Goal: Task Accomplishment & Management: Complete application form

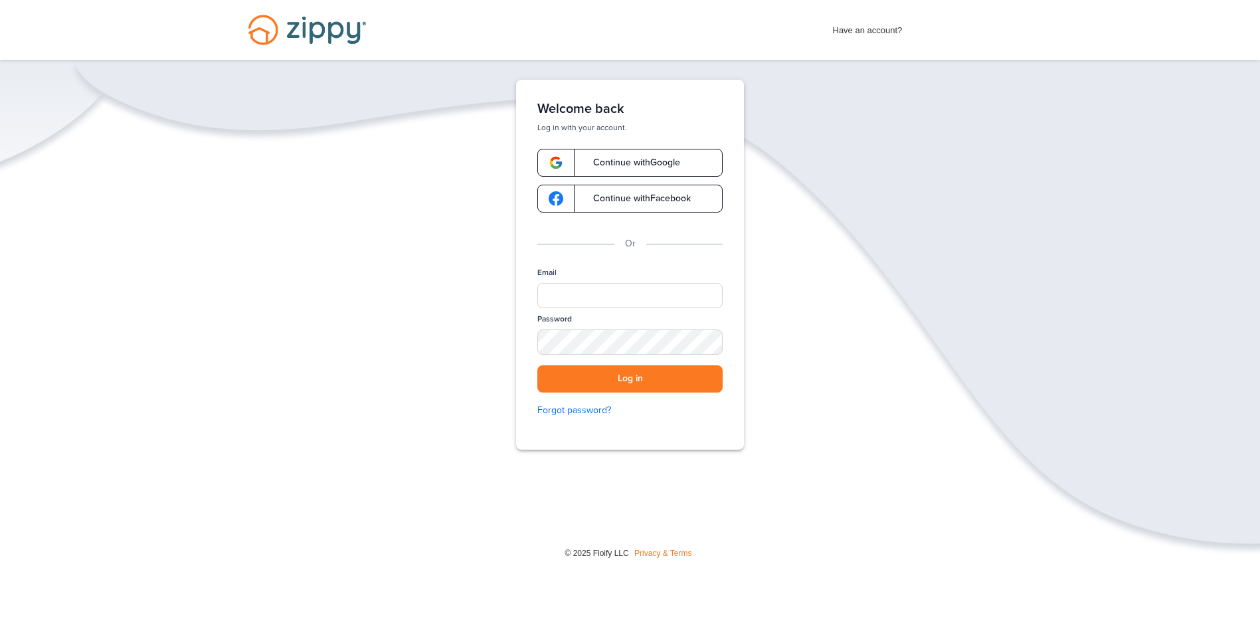
drag, startPoint x: 695, startPoint y: 402, endPoint x: 698, endPoint y: 393, distance: 9.9
click at [696, 379] on button "Log in" at bounding box center [629, 378] width 185 height 27
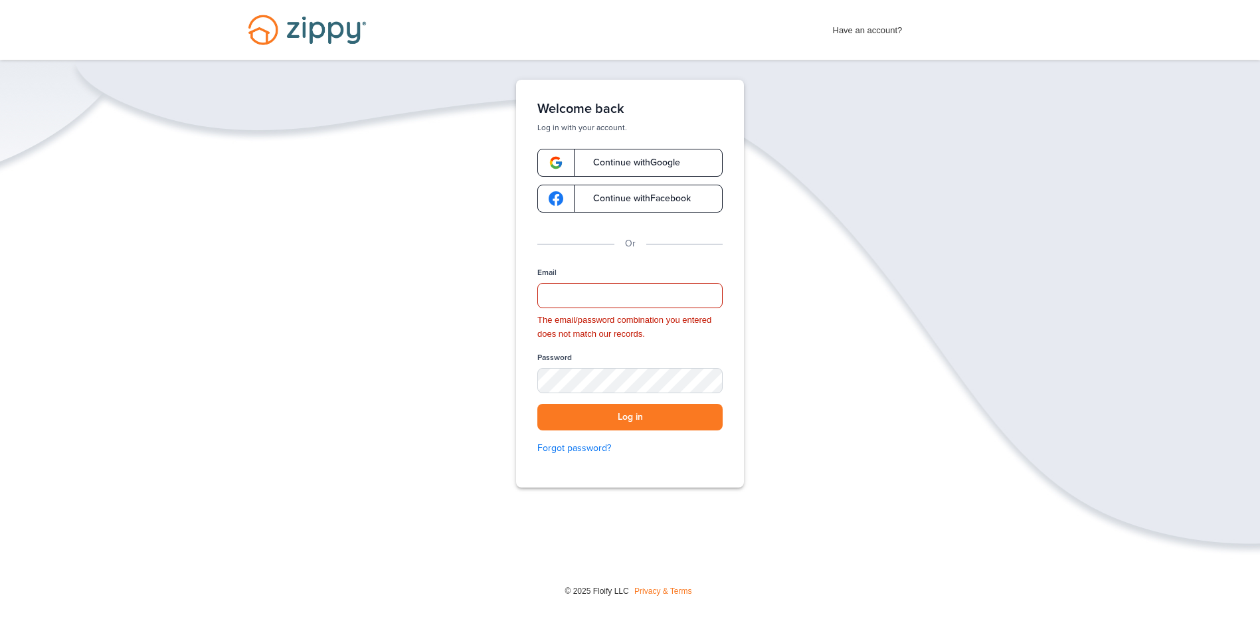
click at [306, 24] on img "Desktop Navigation" at bounding box center [307, 30] width 151 height 60
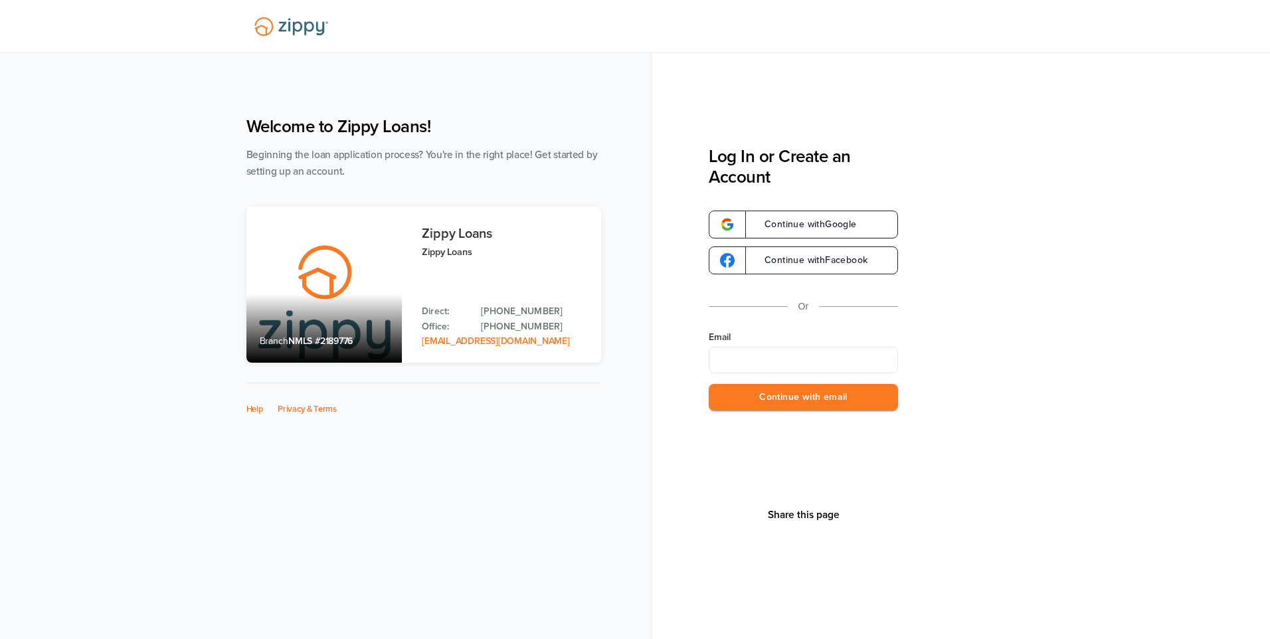
click at [768, 360] on input "Email" at bounding box center [803, 360] width 189 height 27
click at [642, 412] on div "Welcome to Zippy Loans! Beginning the loan application process? You're in the r…" at bounding box center [635, 354] width 804 height 503
click at [756, 353] on input "Email" at bounding box center [803, 360] width 189 height 27
type input "**********"
click at [764, 398] on button "Continue with email" at bounding box center [803, 397] width 189 height 27
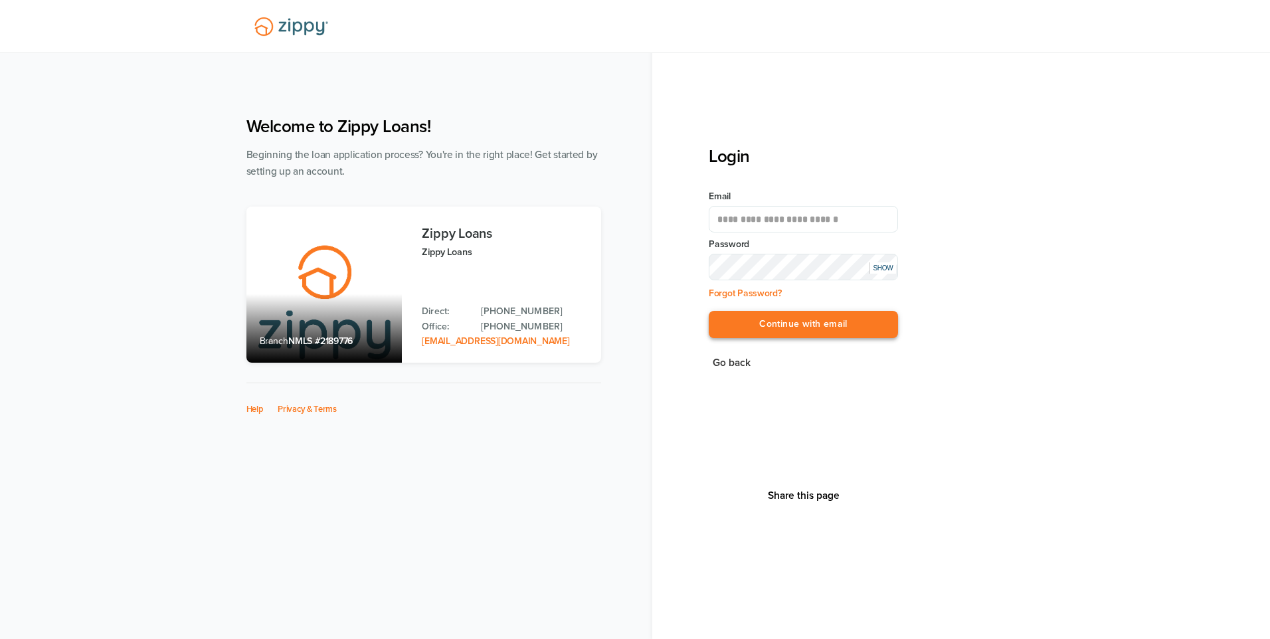
click at [800, 329] on button "Continue with email" at bounding box center [803, 324] width 189 height 27
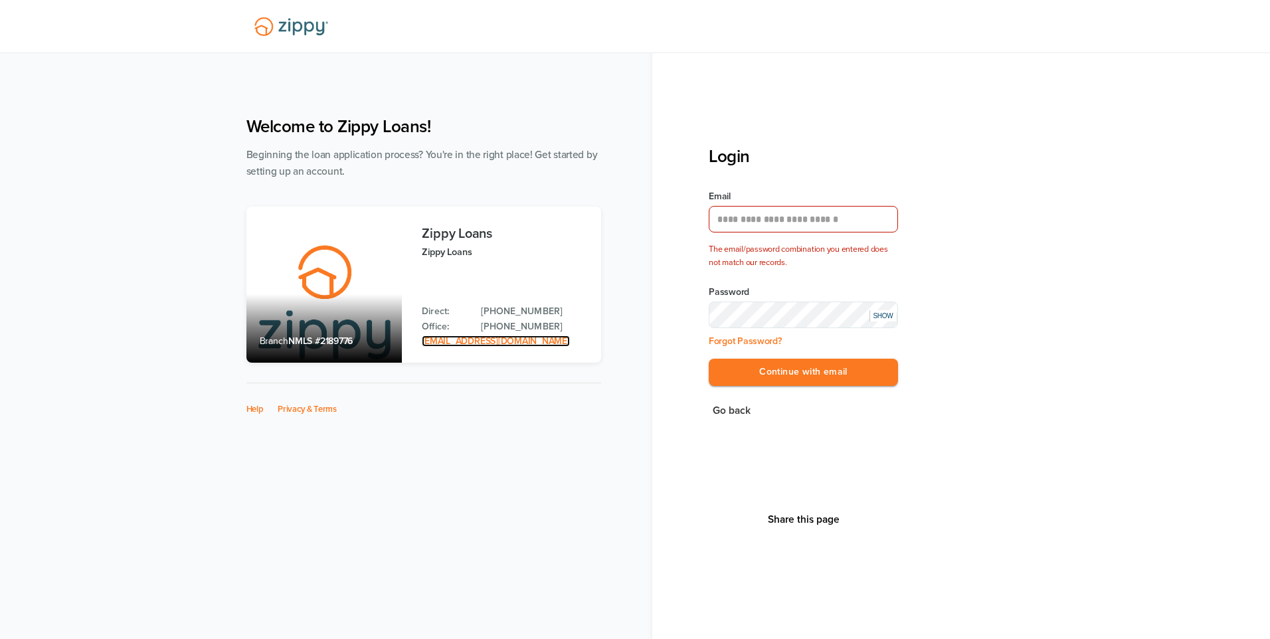
click at [468, 340] on link "zippyguide@zippymh.com" at bounding box center [495, 340] width 147 height 11
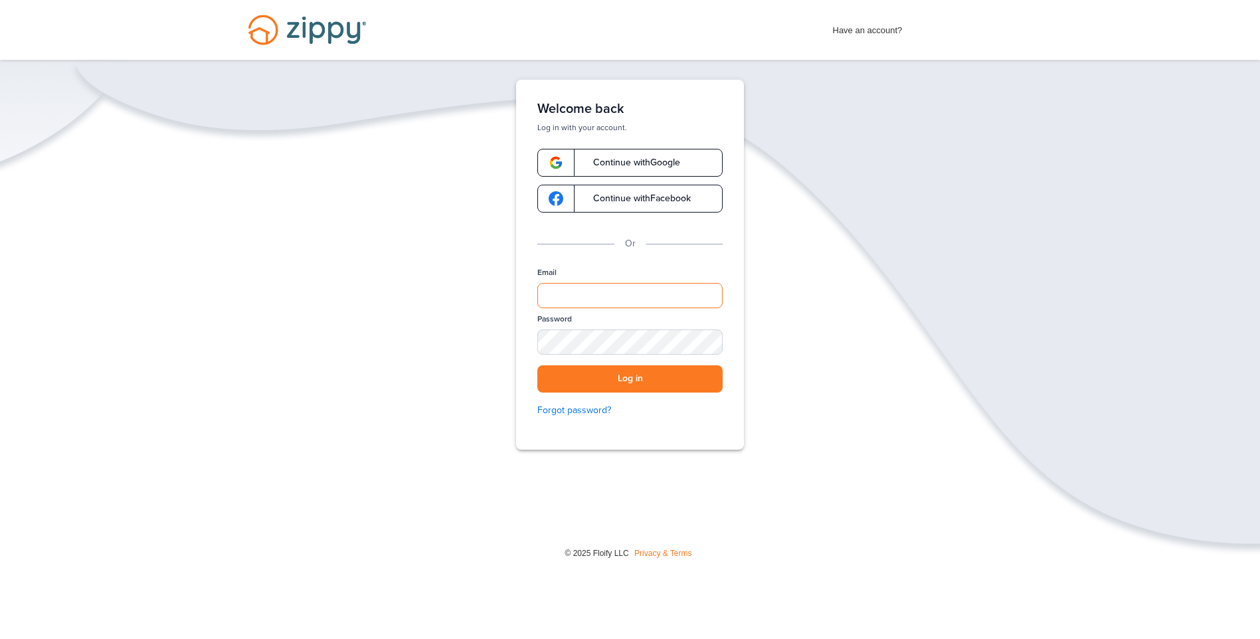
click at [574, 304] on input "Email" at bounding box center [629, 295] width 185 height 25
type input "**********"
click at [618, 379] on button "Log in" at bounding box center [629, 378] width 185 height 27
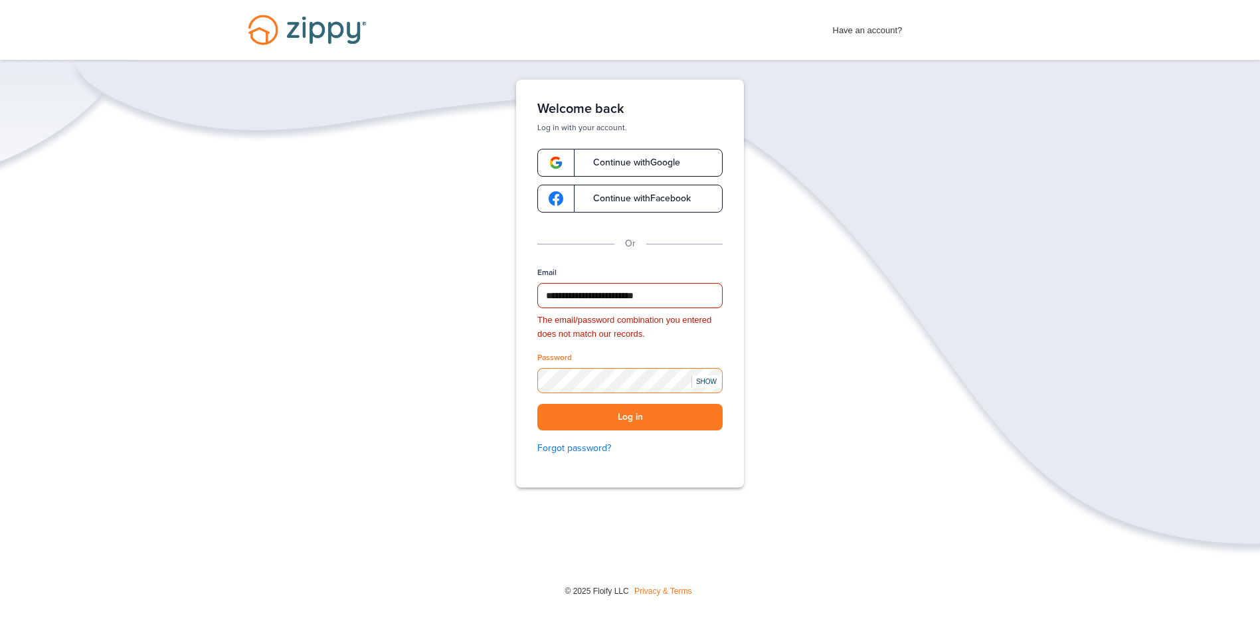
click at [426, 357] on div "**********" at bounding box center [630, 325] width 1260 height 490
click at [371, 377] on div "**********" at bounding box center [630, 325] width 1260 height 490
click at [594, 166] on span "Continue with Google" at bounding box center [630, 162] width 100 height 9
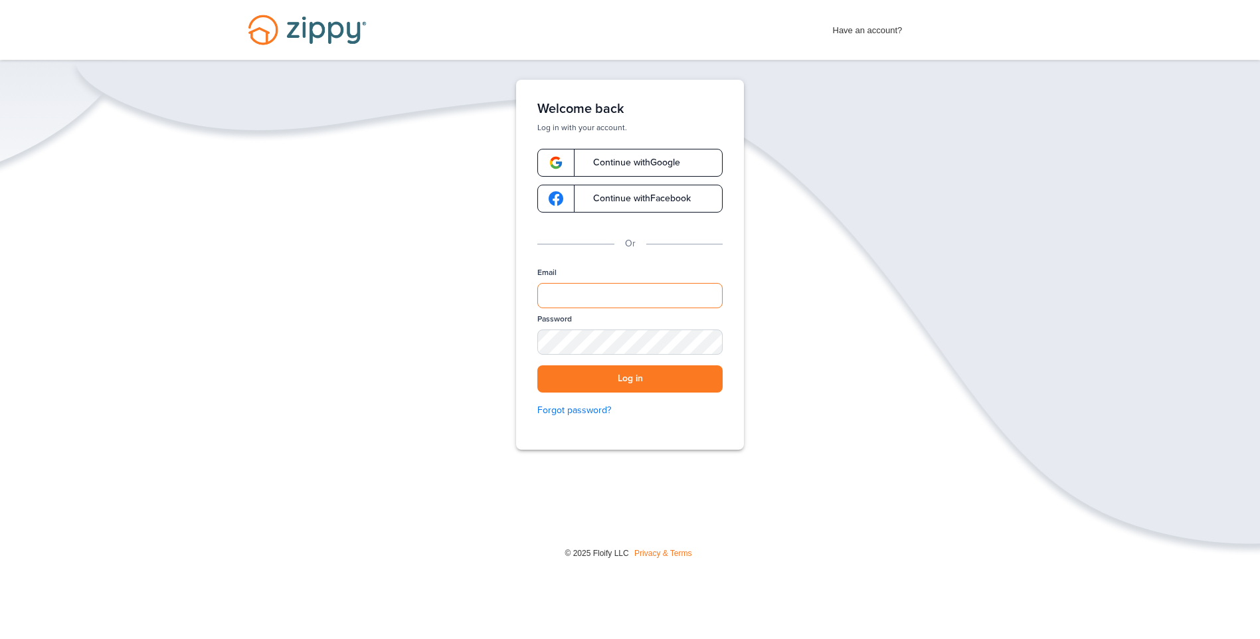
click at [569, 298] on input "Email" at bounding box center [629, 295] width 185 height 25
type input "**********"
click at [537, 365] on button "Log in" at bounding box center [629, 378] width 185 height 27
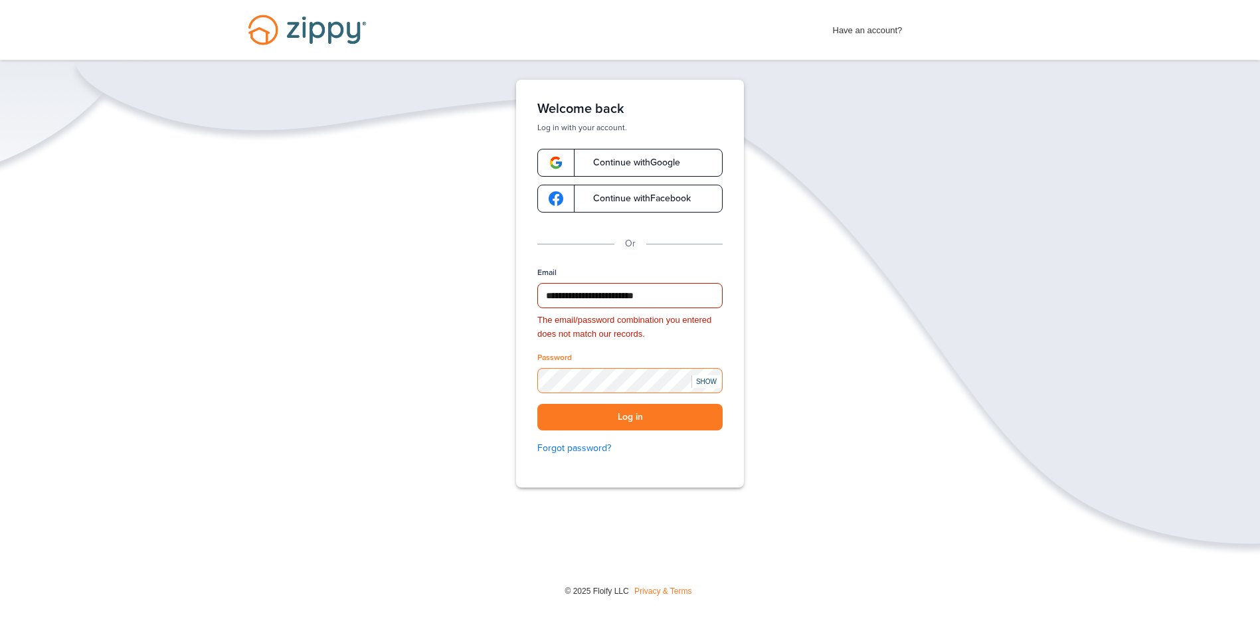
click at [424, 377] on div "**********" at bounding box center [630, 325] width 1260 height 490
click at [598, 428] on button "Log in" at bounding box center [629, 417] width 185 height 27
click at [590, 448] on link "Forgot password?" at bounding box center [629, 448] width 185 height 15
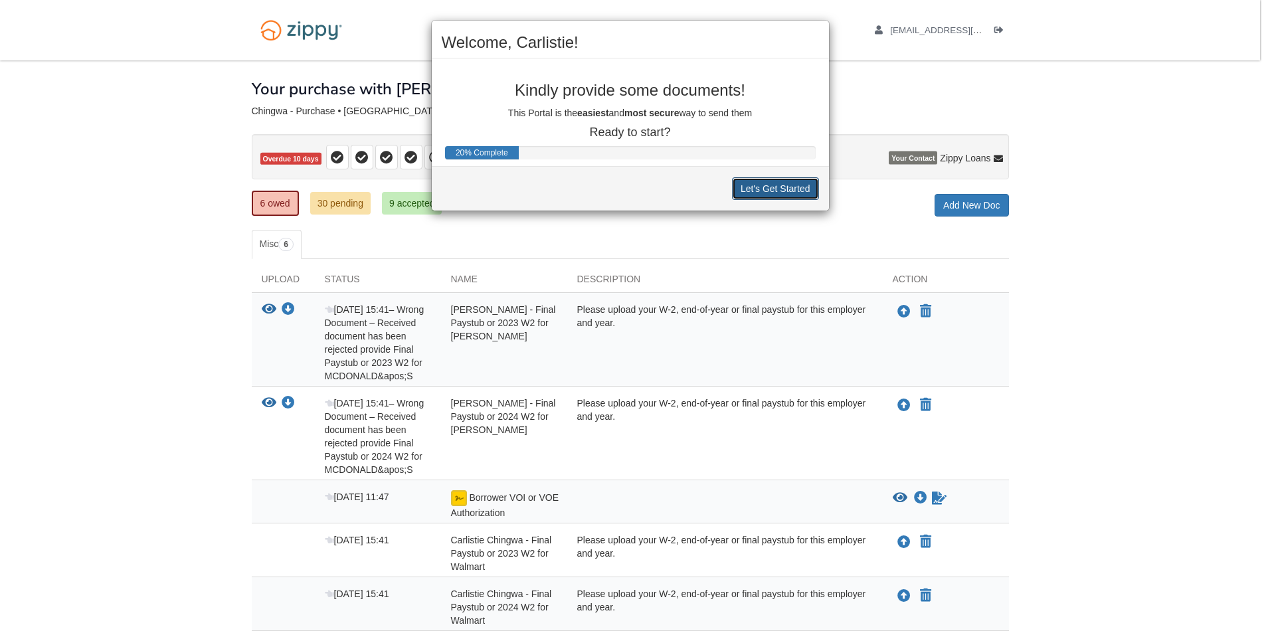
click at [751, 189] on button "Let's Get Started" at bounding box center [775, 188] width 87 height 23
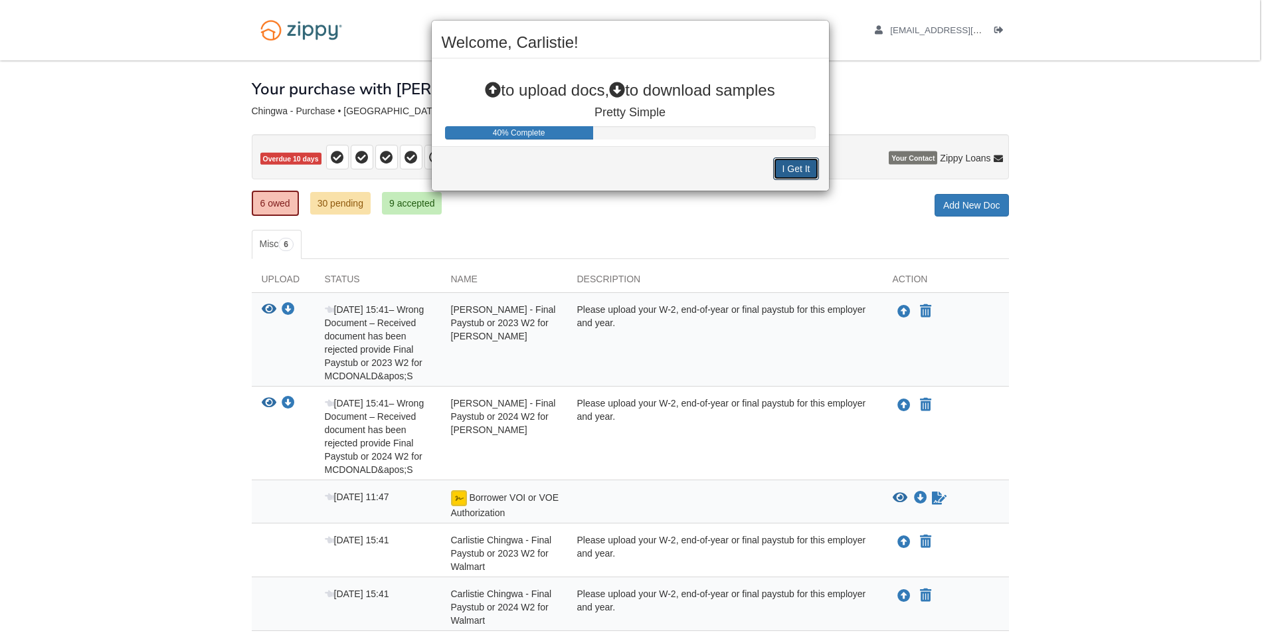
click at [812, 165] on button "I Get It" at bounding box center [795, 168] width 45 height 23
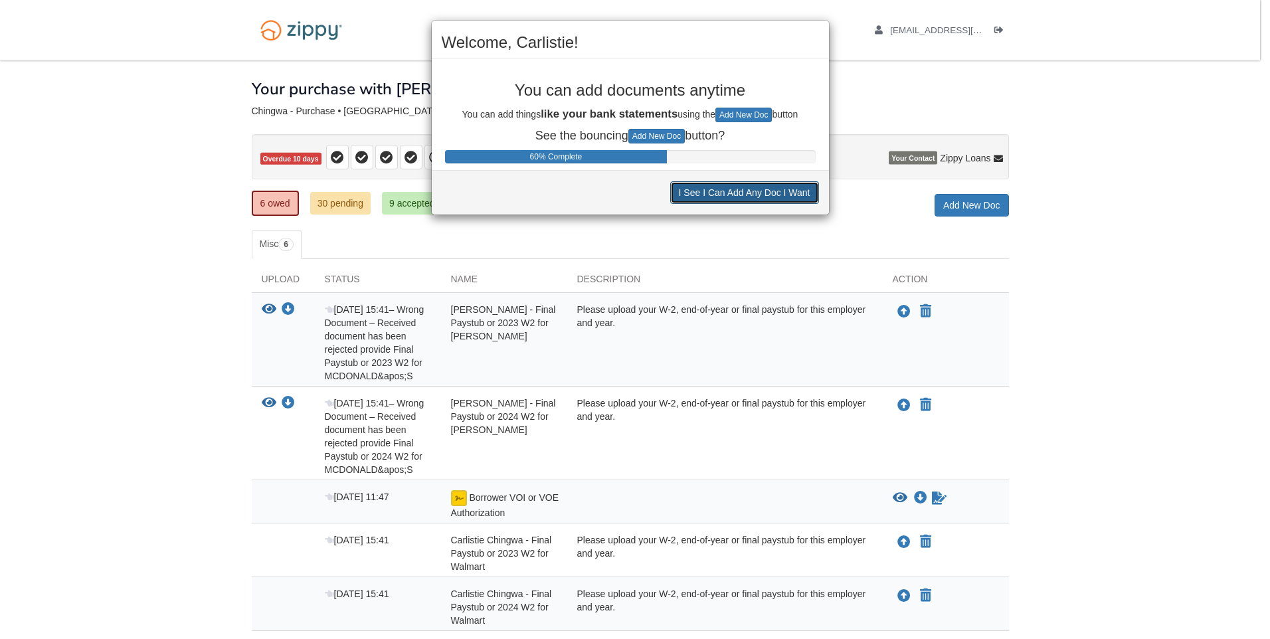
click at [771, 195] on button "I See I Can Add Any Doc I Want" at bounding box center [744, 192] width 149 height 23
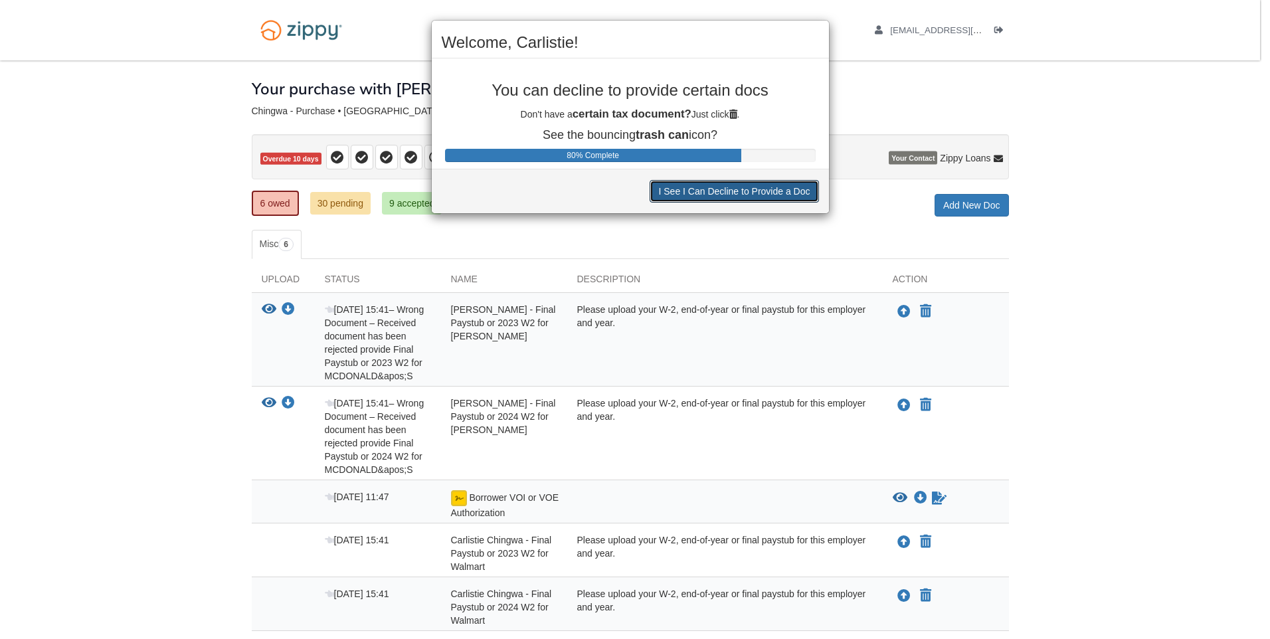
drag, startPoint x: 721, startPoint y: 197, endPoint x: 721, endPoint y: 187, distance: 10.0
click at [721, 197] on button "I See I Can Decline to Provide a Doc" at bounding box center [734, 191] width 169 height 23
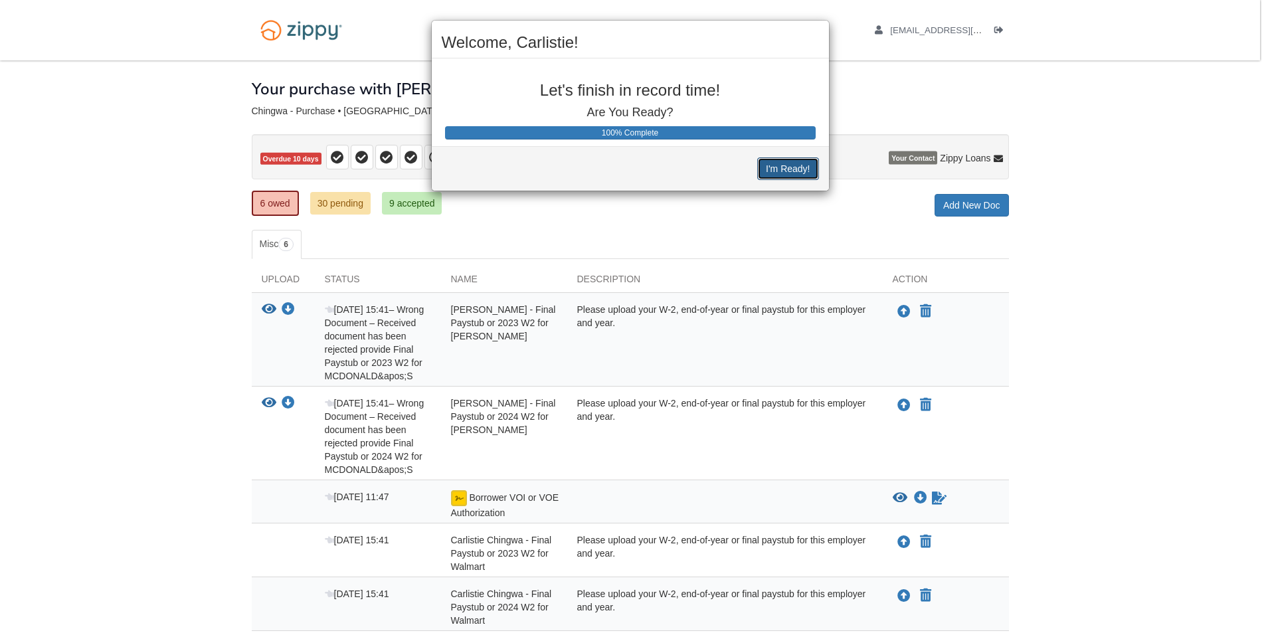
click at [770, 167] on button "I'm Ready!" at bounding box center [787, 168] width 61 height 23
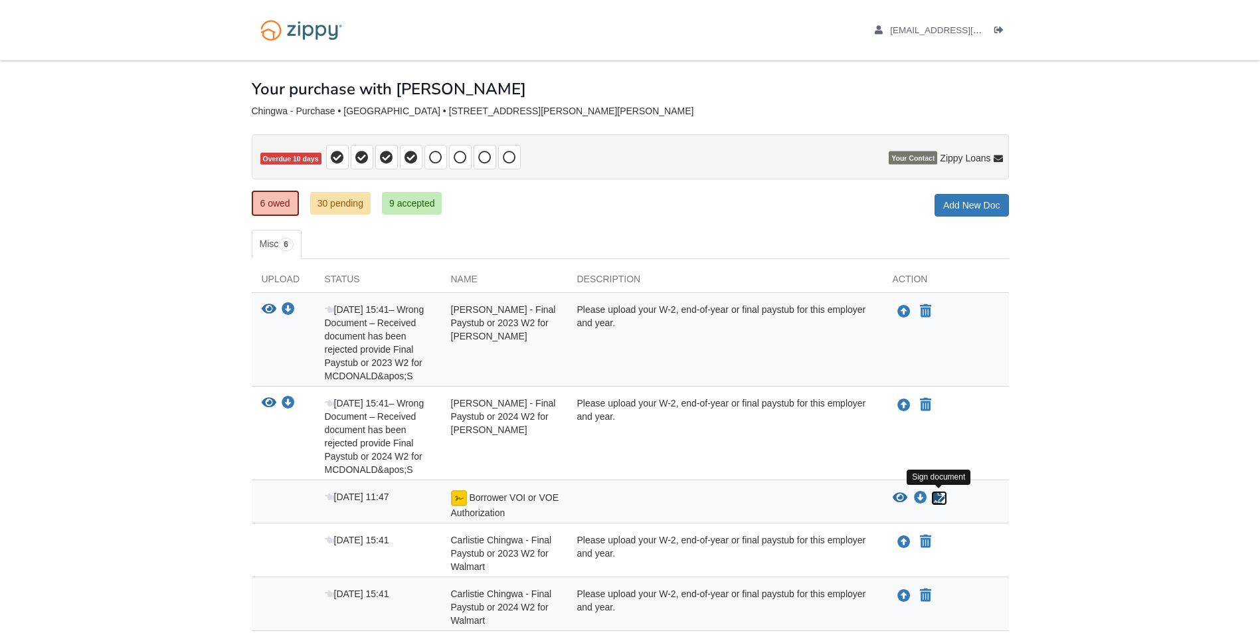
click at [936, 500] on icon "Sign Form" at bounding box center [939, 497] width 15 height 13
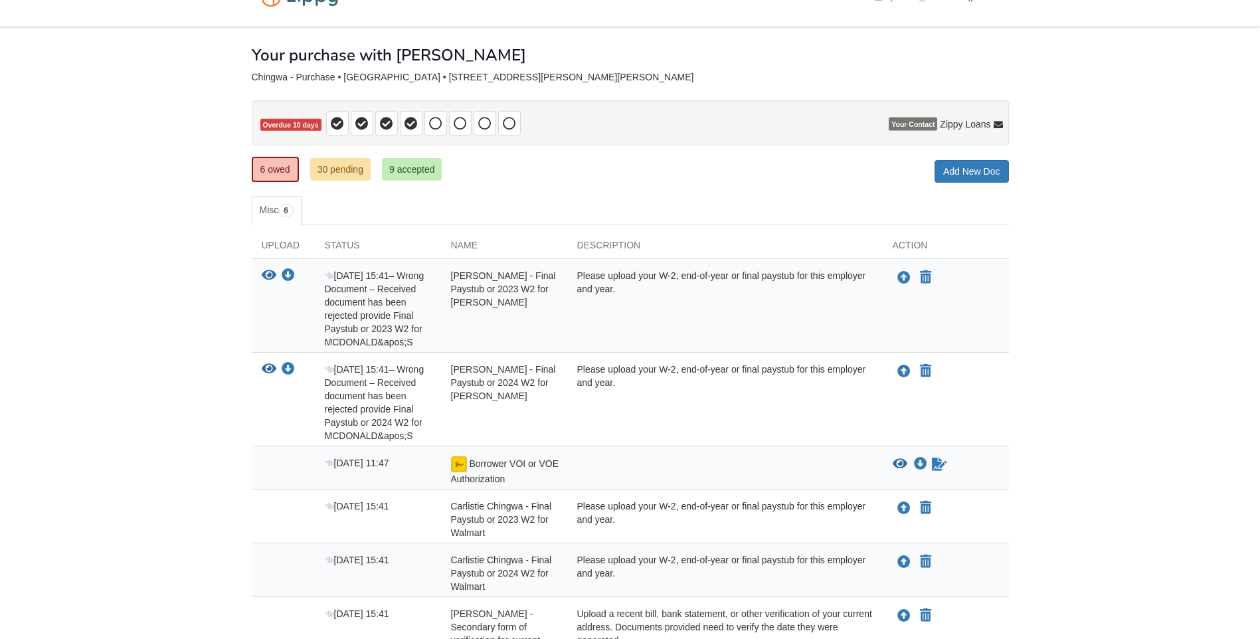
scroll to position [33, 0]
click at [273, 165] on link "6 owed" at bounding box center [275, 169] width 47 height 25
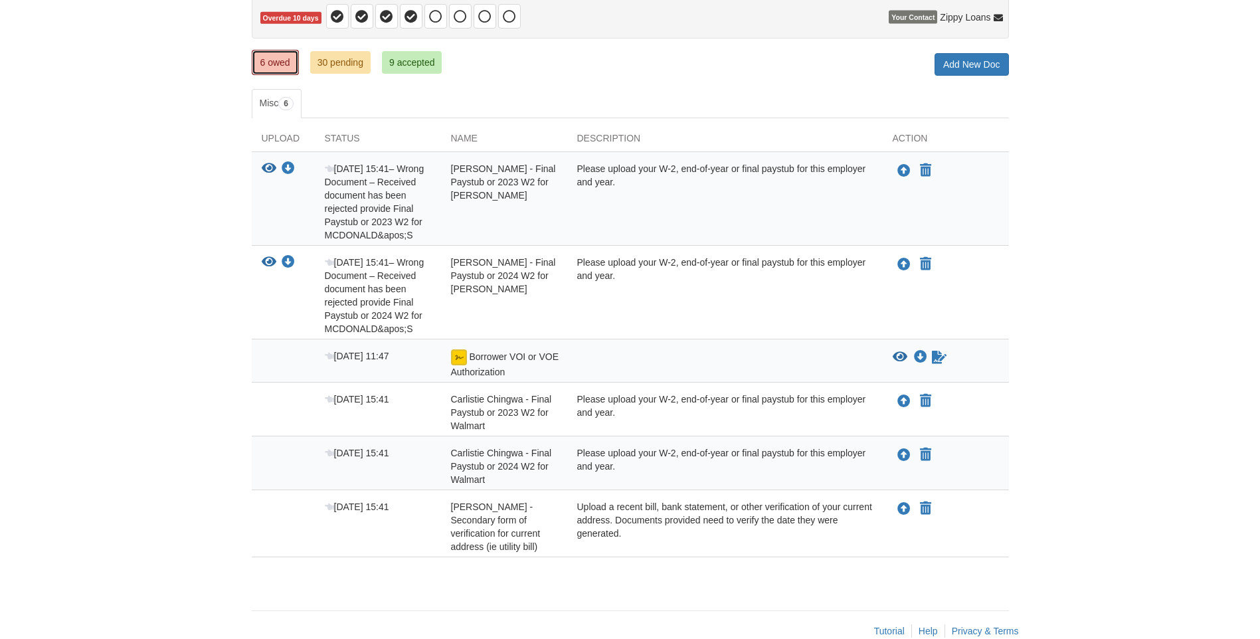
scroll to position [166, 0]
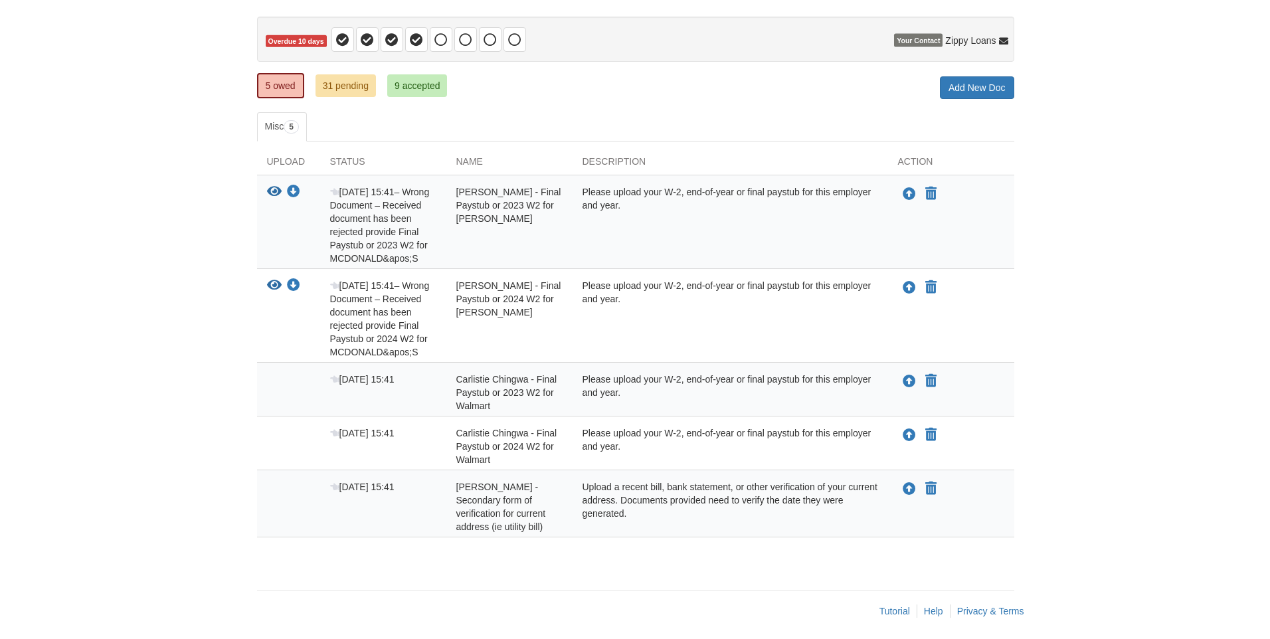
scroll to position [123, 0]
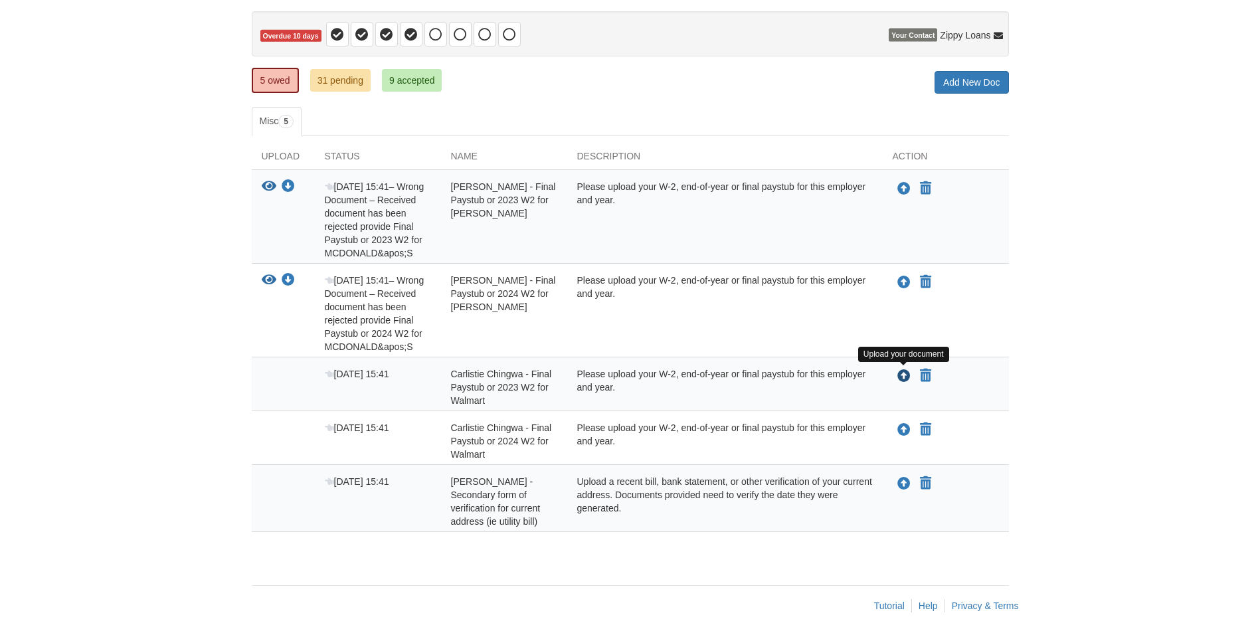
click at [900, 382] on icon "Upload Carlistie Chingwa - Final Paystub or 2023 W2 for Walmart" at bounding box center [903, 376] width 13 height 13
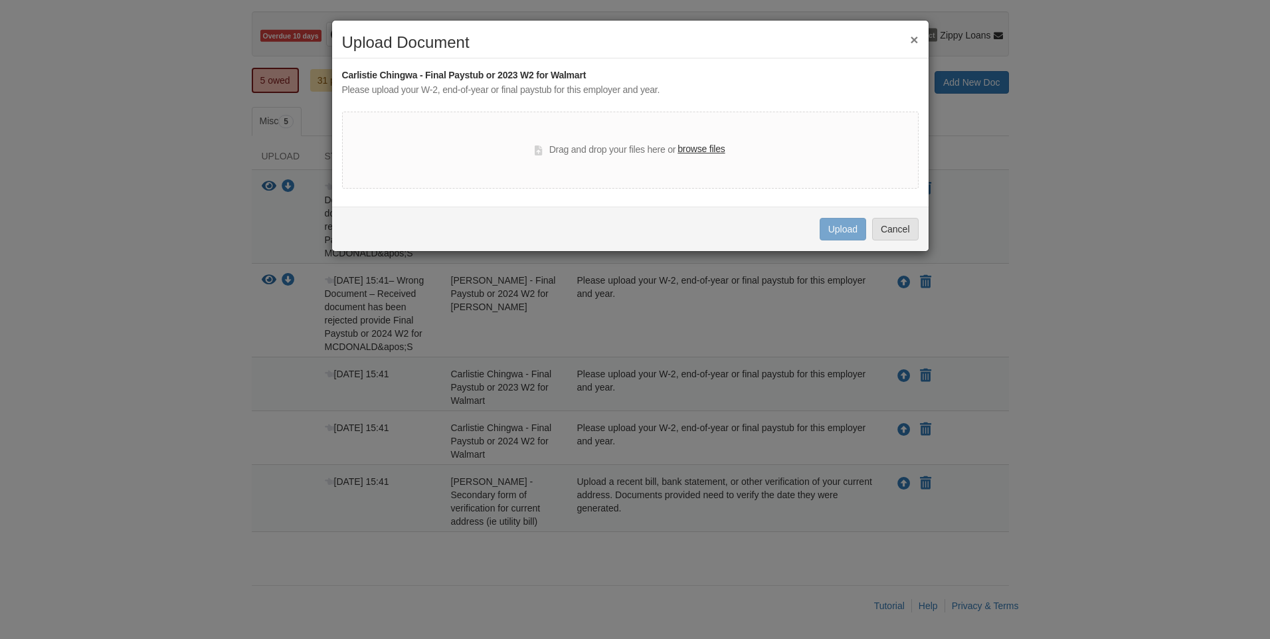
click at [699, 144] on label "browse files" at bounding box center [700, 149] width 47 height 15
click at [0, 0] on input "browse files" at bounding box center [0, 0] width 0 height 0
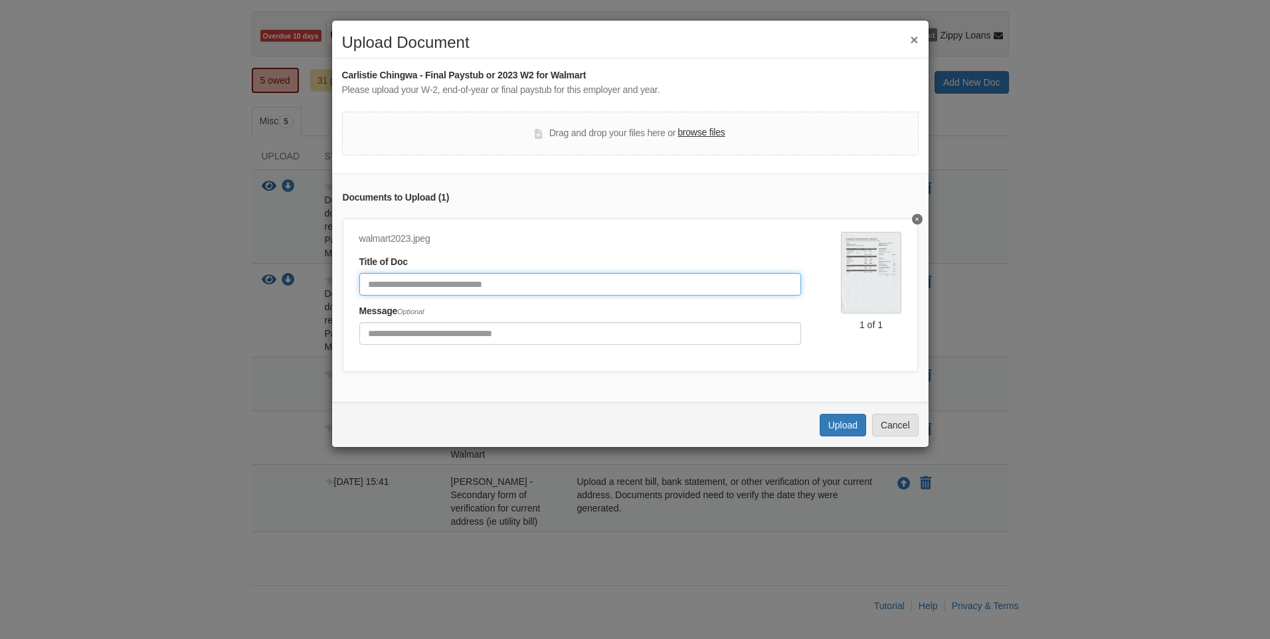
click at [517, 281] on input "Document Title" at bounding box center [580, 284] width 442 height 23
click at [507, 254] on div "walmart2023.jpeg Title of Doc Message Optional" at bounding box center [600, 293] width 482 height 122
click at [482, 286] on input "Document Title" at bounding box center [580, 284] width 442 height 23
type input "**********"
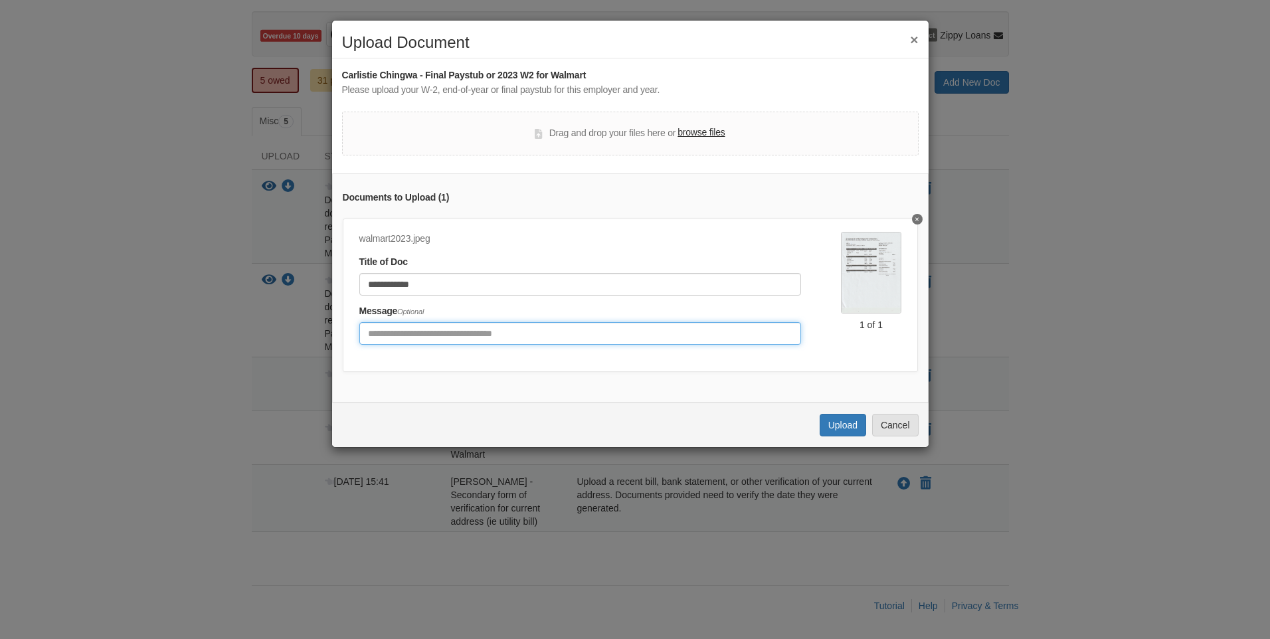
click at [478, 327] on input "Include any comments on this document" at bounding box center [580, 333] width 442 height 23
type input "**********"
click at [855, 434] on button "Upload" at bounding box center [843, 425] width 46 height 23
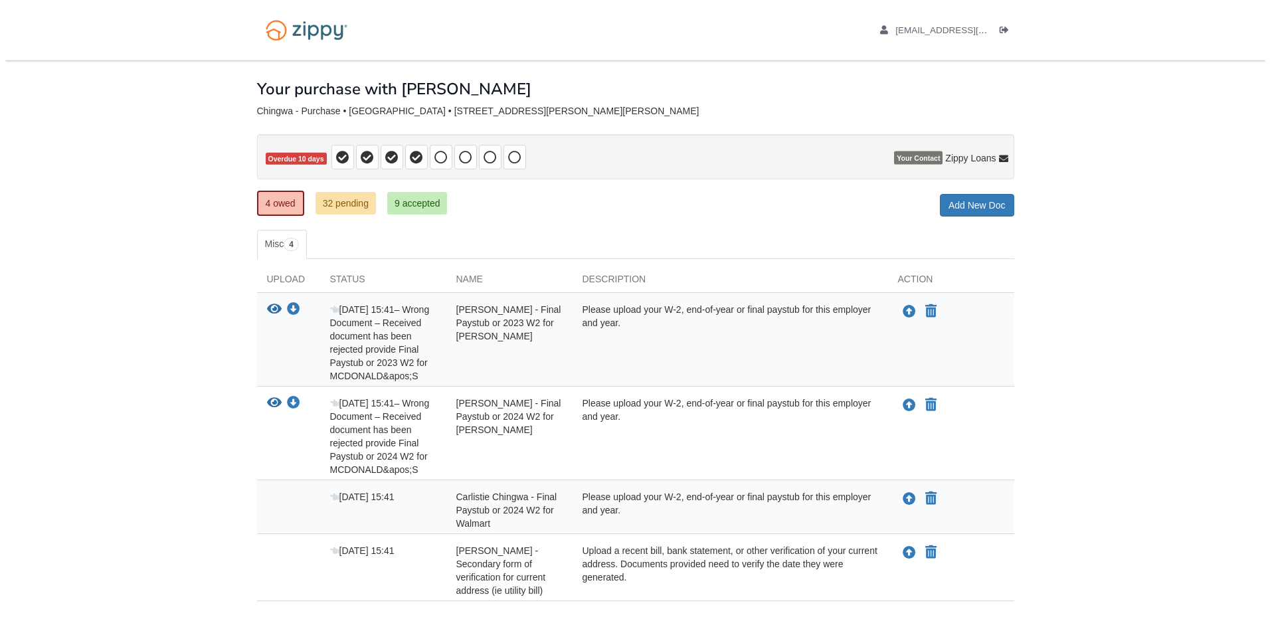
scroll to position [69, 0]
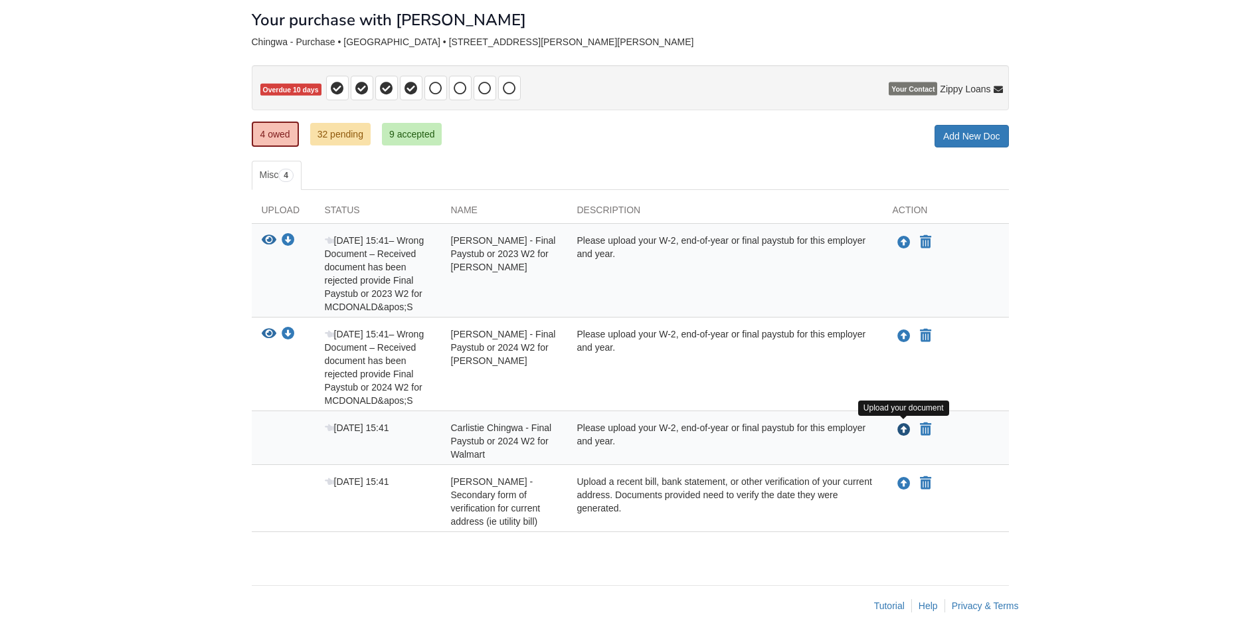
click at [901, 429] on icon "Upload Carlistie Chingwa - Final Paystub or 2024 W2 for Walmart" at bounding box center [903, 430] width 13 height 13
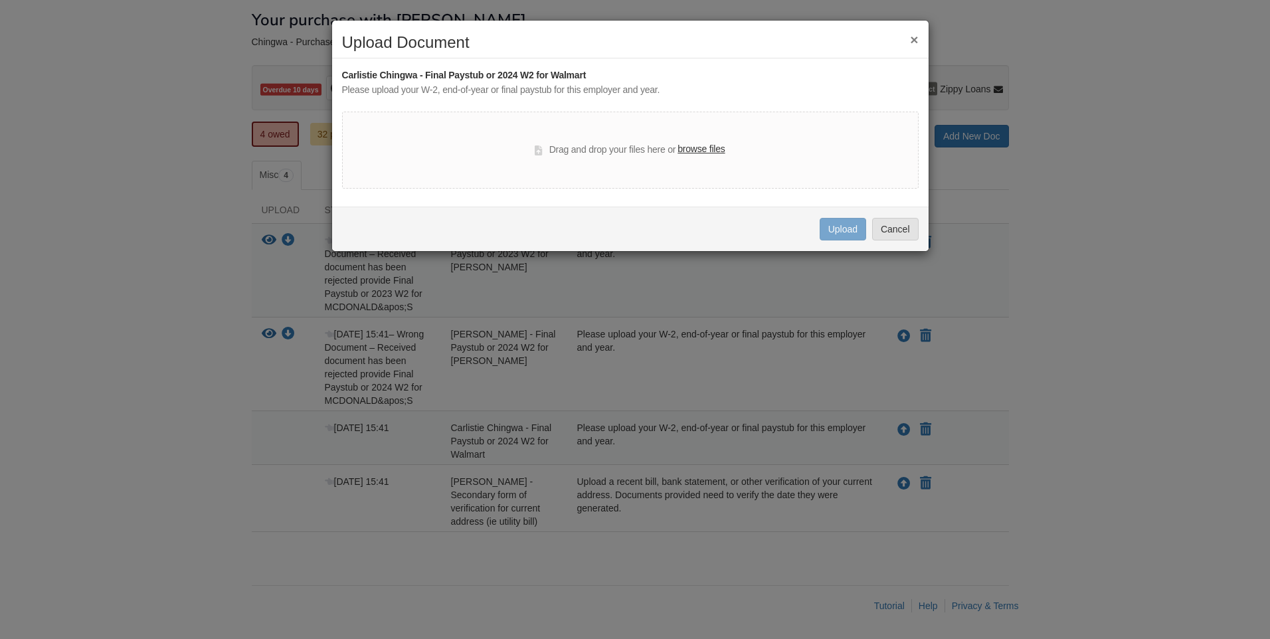
click at [694, 151] on label "browse files" at bounding box center [700, 149] width 47 height 15
click at [0, 0] on input "browse files" at bounding box center [0, 0] width 0 height 0
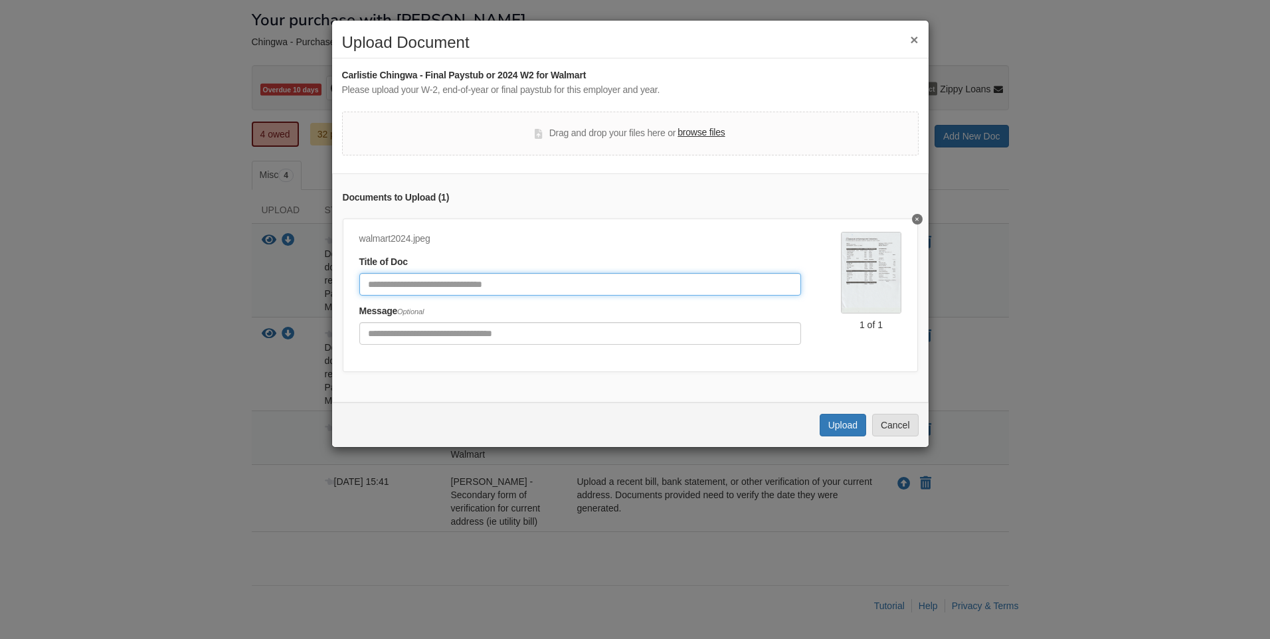
click at [428, 280] on input "Document Title" at bounding box center [580, 284] width 442 height 23
type input "**********"
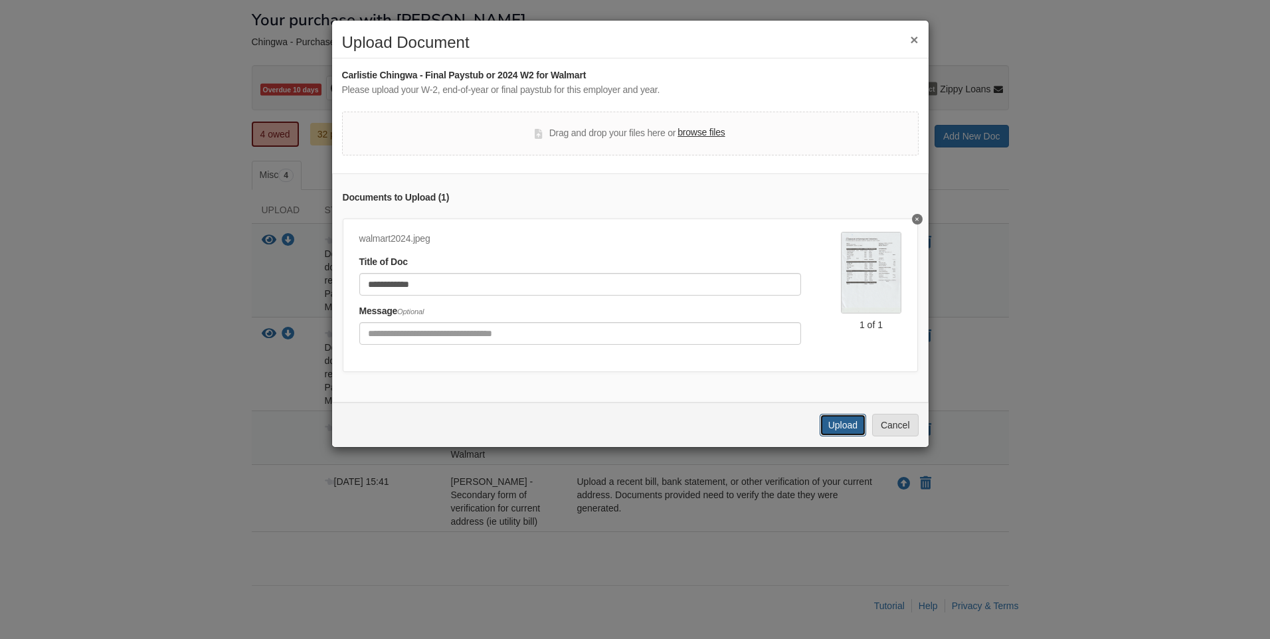
click at [832, 436] on button "Upload" at bounding box center [843, 425] width 46 height 23
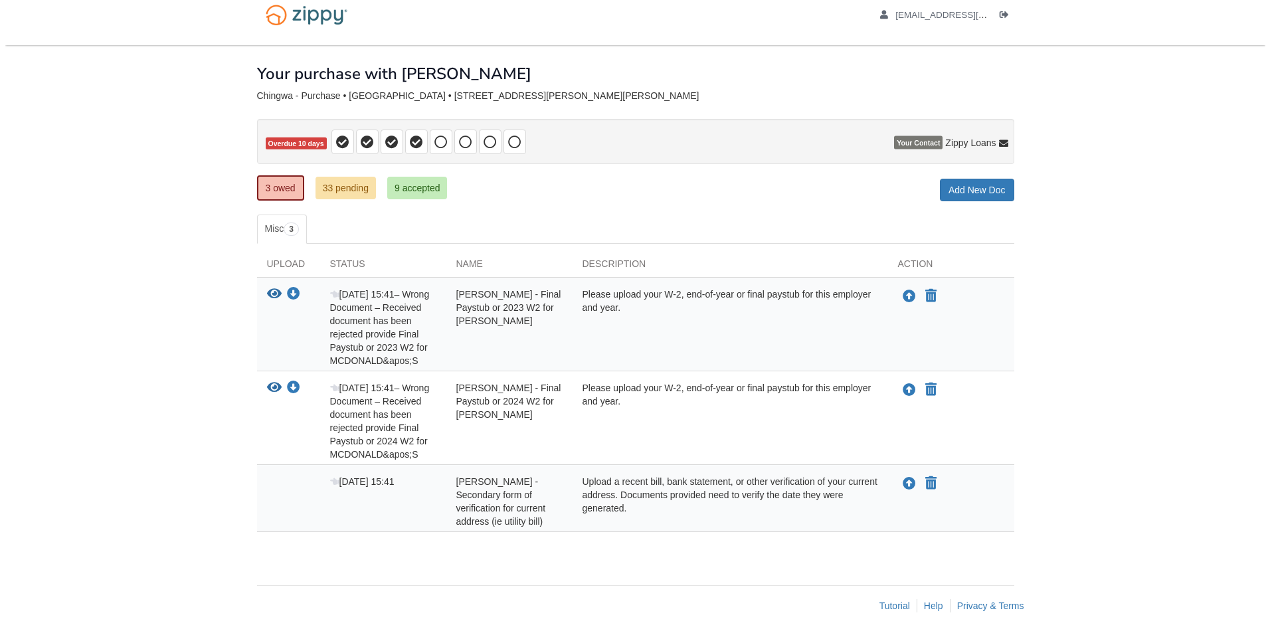
scroll to position [15, 0]
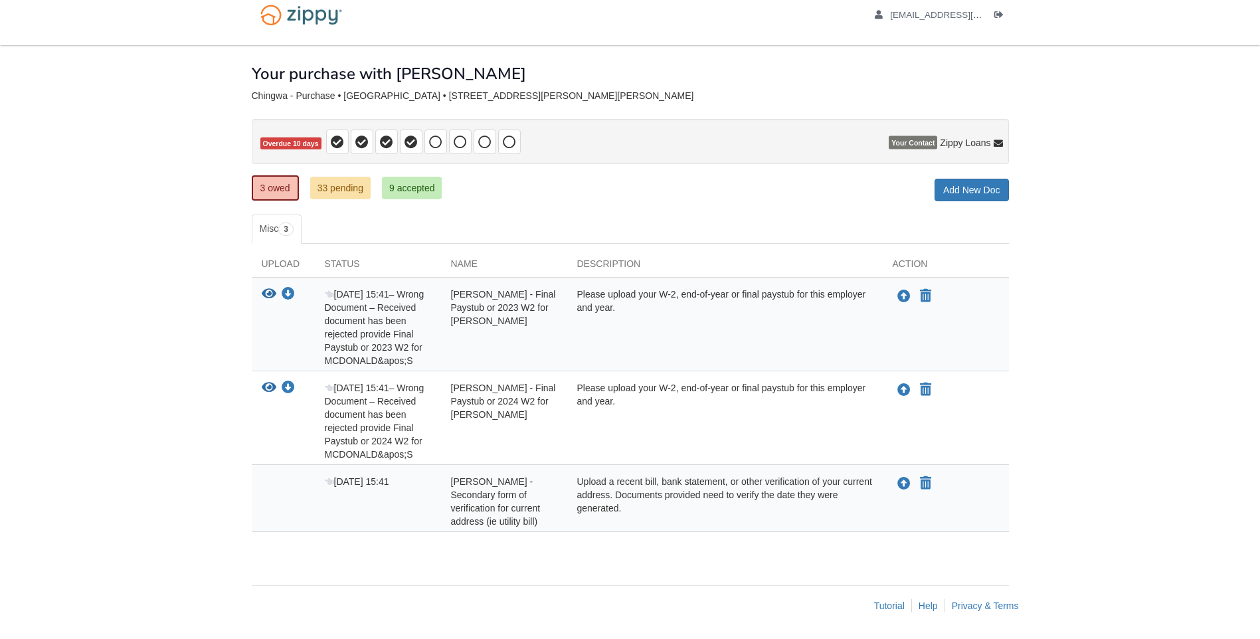
click at [614, 497] on div "Upload a recent bill, bank statement, or other verification of your current add…" at bounding box center [724, 501] width 315 height 53
click at [602, 489] on div "Upload a recent bill, bank statement, or other verification of your current add…" at bounding box center [724, 501] width 315 height 53
click at [715, 487] on div "Upload a recent bill, bank statement, or other verification of your current add…" at bounding box center [724, 501] width 315 height 53
drag, startPoint x: 597, startPoint y: 507, endPoint x: 652, endPoint y: 480, distance: 61.5
click at [652, 480] on div "Upload a recent bill, bank statement, or other verification of your current add…" at bounding box center [724, 501] width 315 height 53
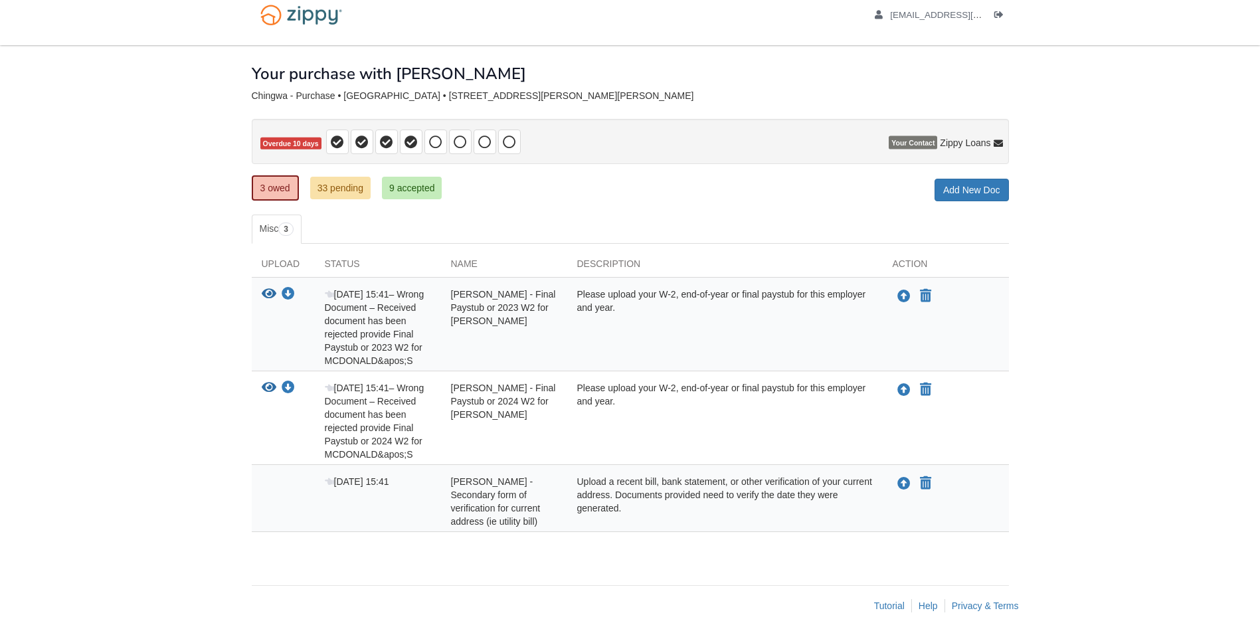
drag, startPoint x: 652, startPoint y: 480, endPoint x: 650, endPoint y: 487, distance: 7.8
click at [650, 487] on div "Upload a recent bill, bank statement, or other verification of your current add…" at bounding box center [724, 501] width 315 height 53
click at [262, 293] on icon "View Anakin Chingwa - Final Paystub or 2023 W2 for MCDONALD'S" at bounding box center [269, 294] width 15 height 13
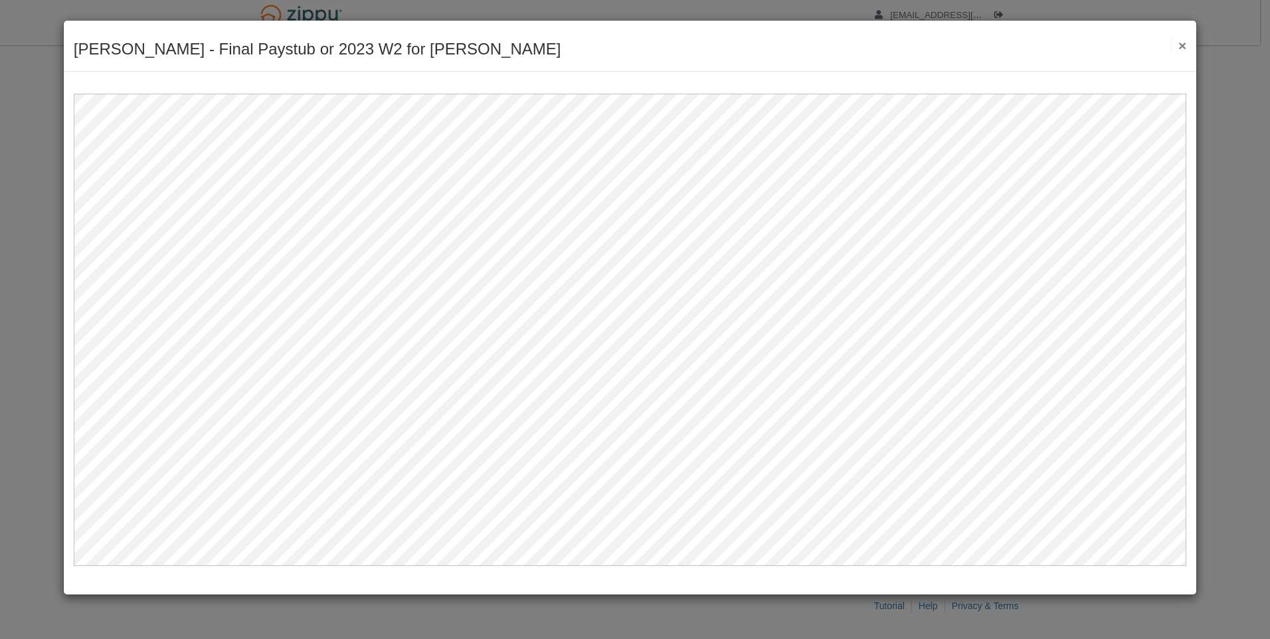
click at [1186, 48] on button "×" at bounding box center [1178, 46] width 15 height 14
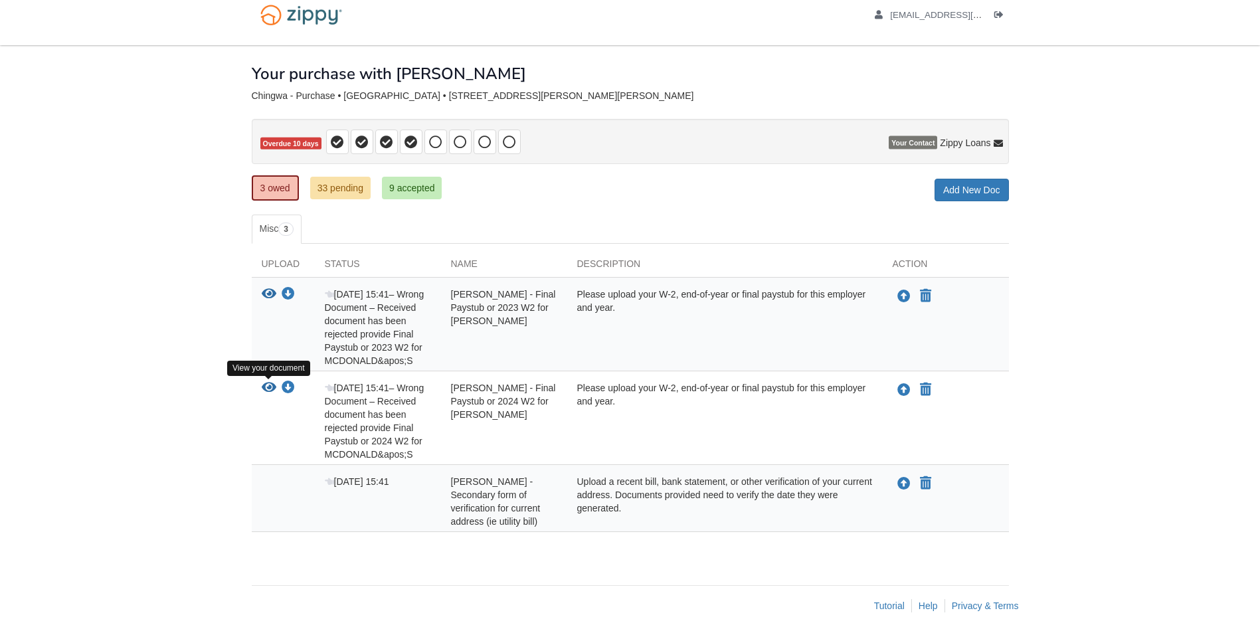
click at [268, 382] on icon "View Anakin Chingwa - Final Paystub or 2024 W2 for MCDONALD'S" at bounding box center [269, 387] width 15 height 13
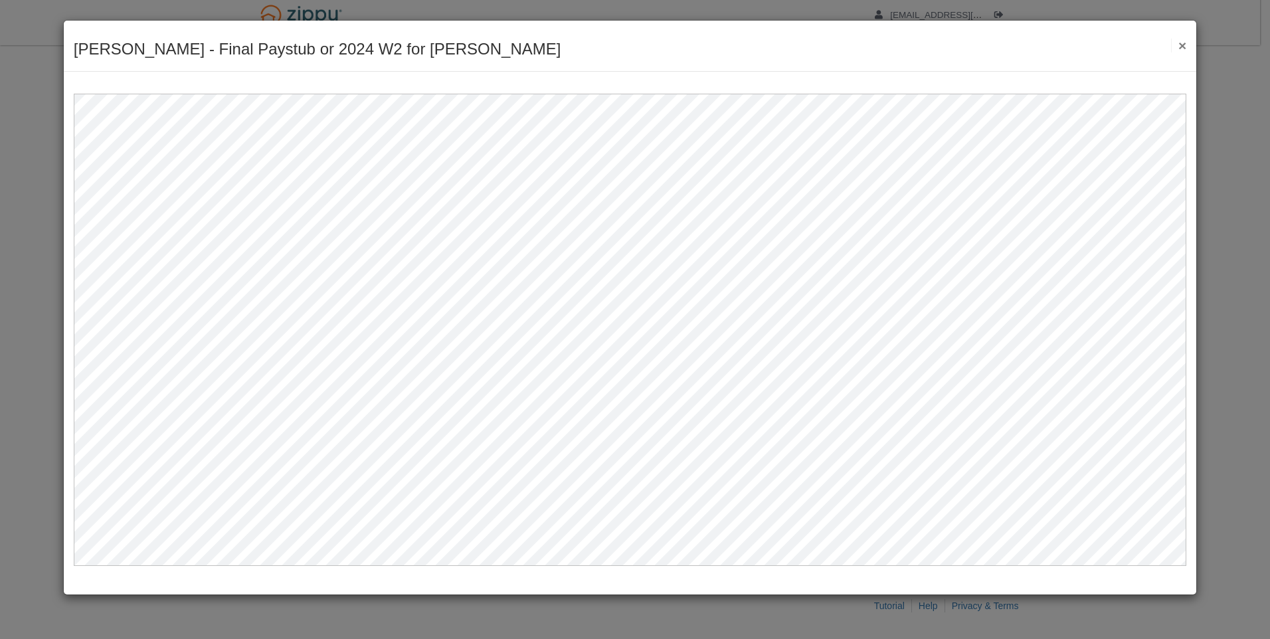
click at [1181, 44] on button "×" at bounding box center [1178, 46] width 15 height 14
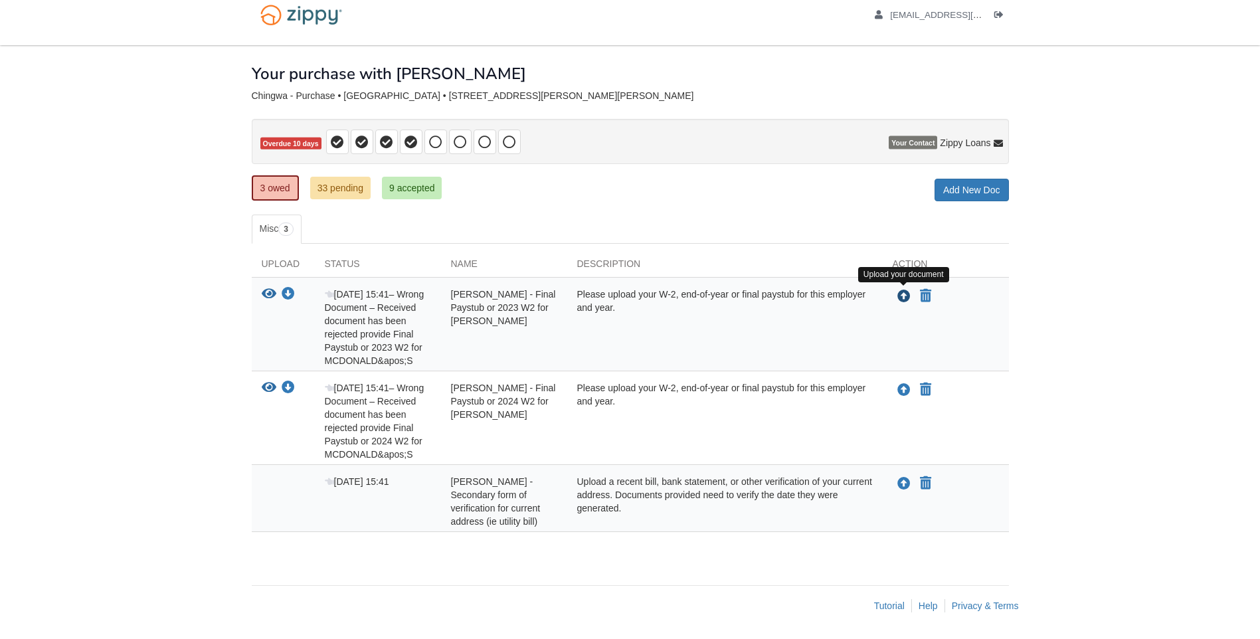
click at [906, 297] on icon "Upload Anakin Chingwa - Final Paystub or 2023 W2 for MCDONALD'S" at bounding box center [903, 296] width 13 height 13
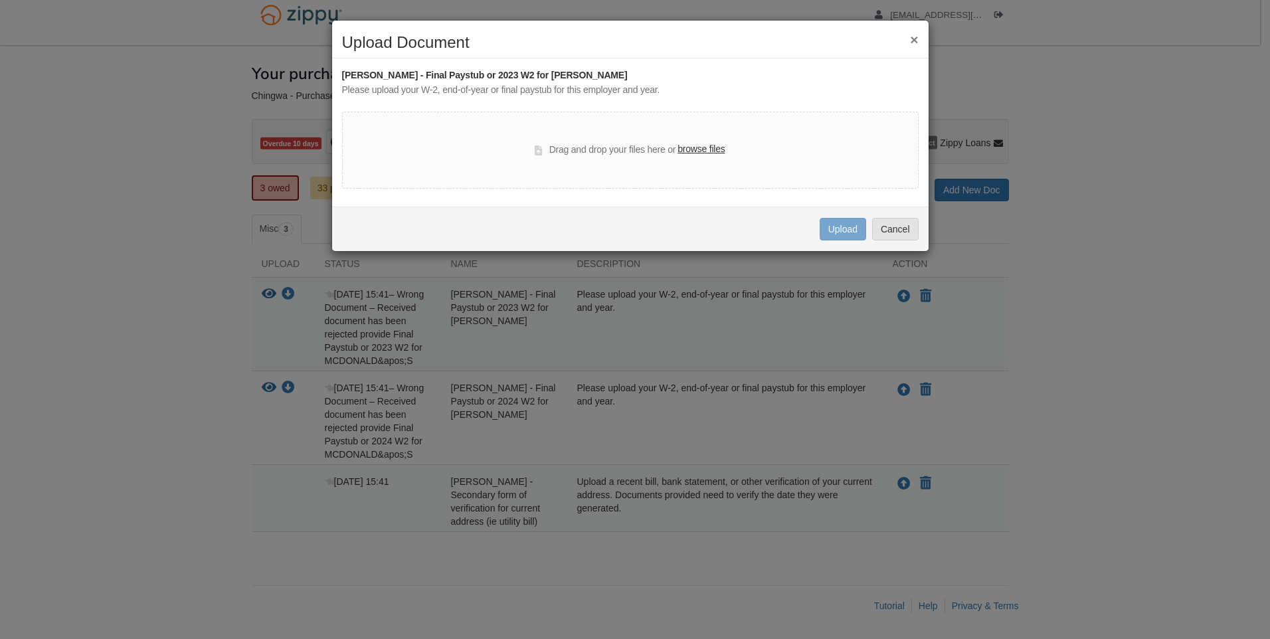
click at [703, 151] on label "browse files" at bounding box center [700, 149] width 47 height 15
click at [0, 0] on input "browse files" at bounding box center [0, 0] width 0 height 0
click at [895, 230] on button "Cancel" at bounding box center [895, 229] width 46 height 23
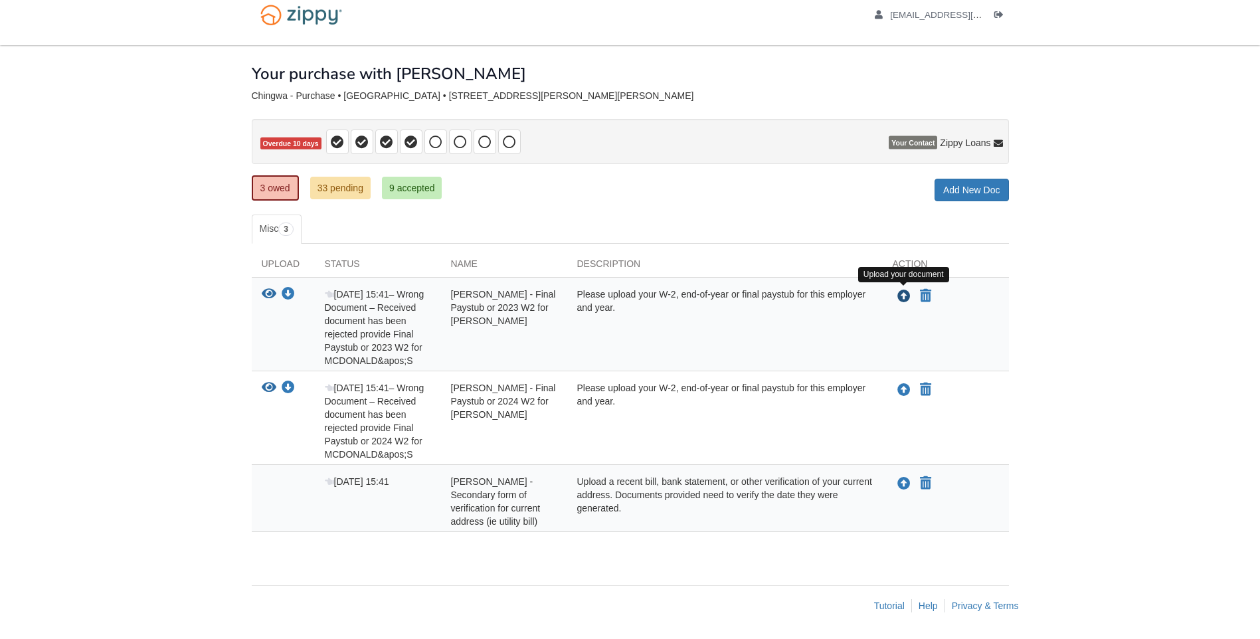
click at [902, 294] on icon "Upload Anakin Chingwa - Final Paystub or 2023 W2 for MCDONALD'S" at bounding box center [903, 296] width 13 height 13
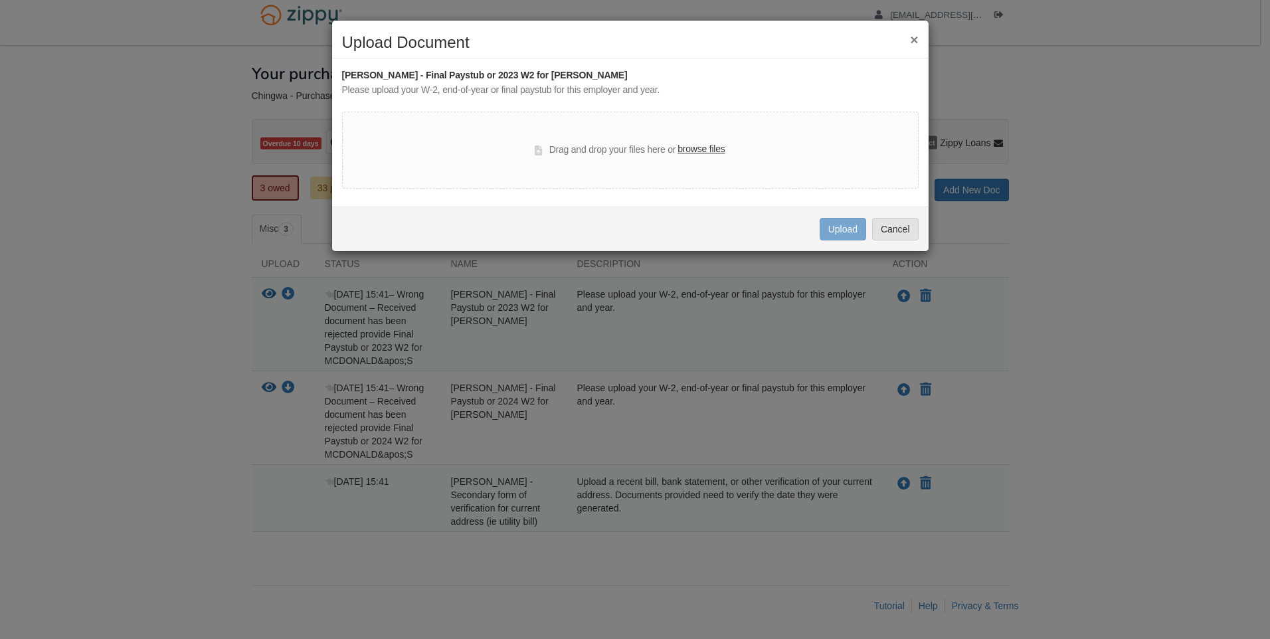
click at [695, 140] on div "Drag and drop your files here or browse files" at bounding box center [630, 150] width 576 height 77
click at [696, 140] on div "Drag and drop your files here or browse files" at bounding box center [630, 150] width 576 height 77
click at [697, 143] on label "browse files" at bounding box center [700, 149] width 47 height 15
click at [0, 0] on input "browse files" at bounding box center [0, 0] width 0 height 0
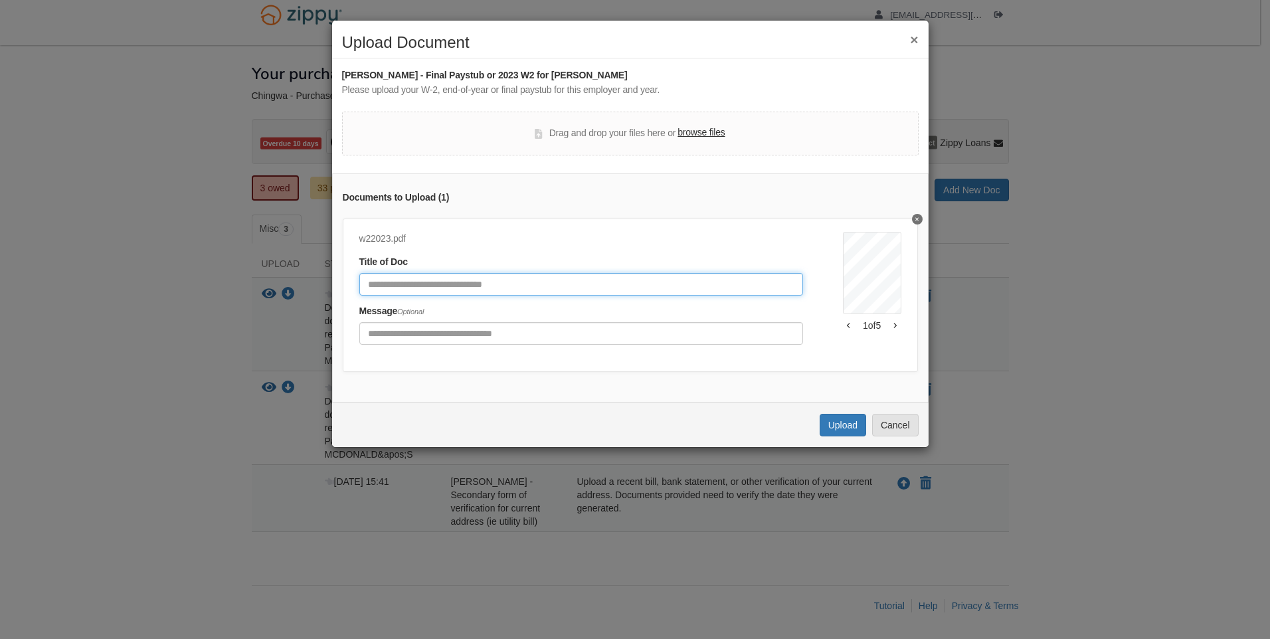
click at [634, 288] on input "Document Title" at bounding box center [581, 284] width 444 height 23
type input "****"
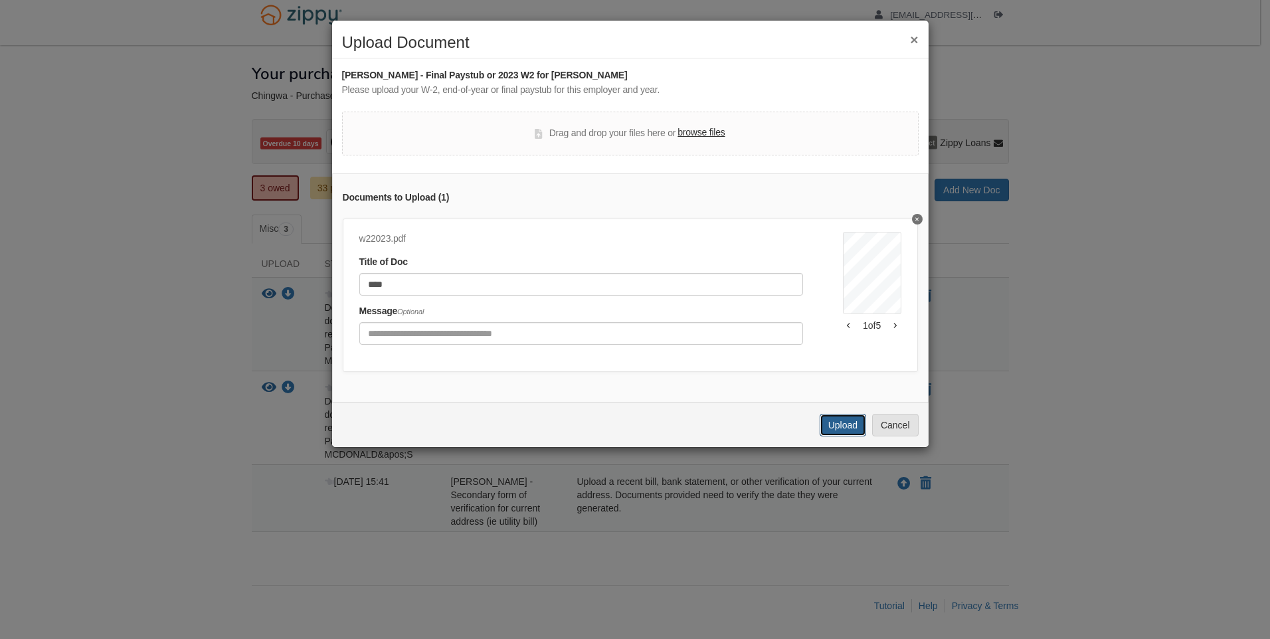
click at [822, 432] on button "Upload" at bounding box center [843, 425] width 46 height 23
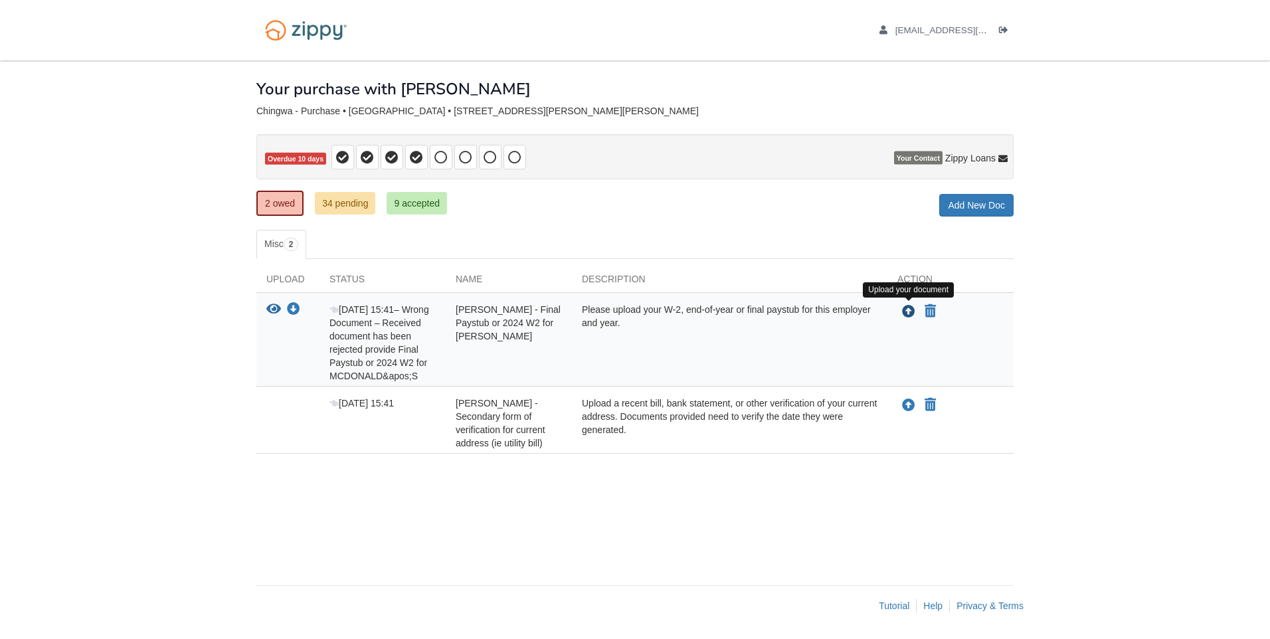
click at [906, 311] on icon "Upload Anakin Chingwa - Final Paystub or 2024 W2 for MCDONALD'S" at bounding box center [908, 312] width 13 height 13
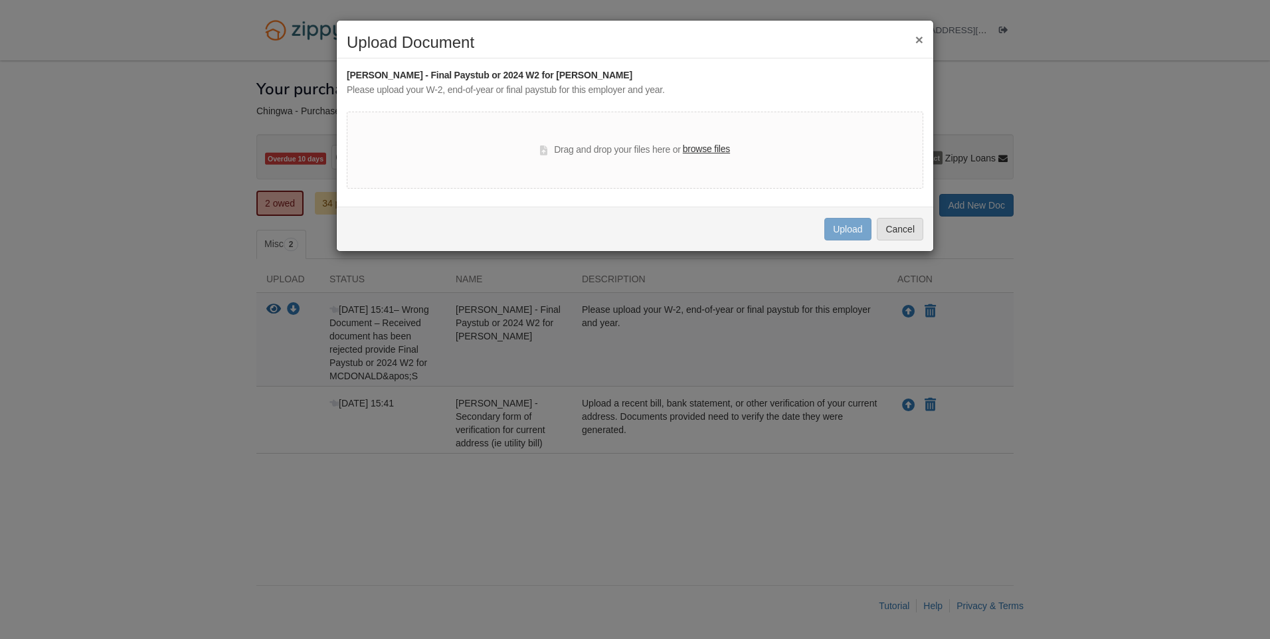
click at [696, 147] on label "browse files" at bounding box center [706, 149] width 47 height 15
click at [0, 0] on input "browse files" at bounding box center [0, 0] width 0 height 0
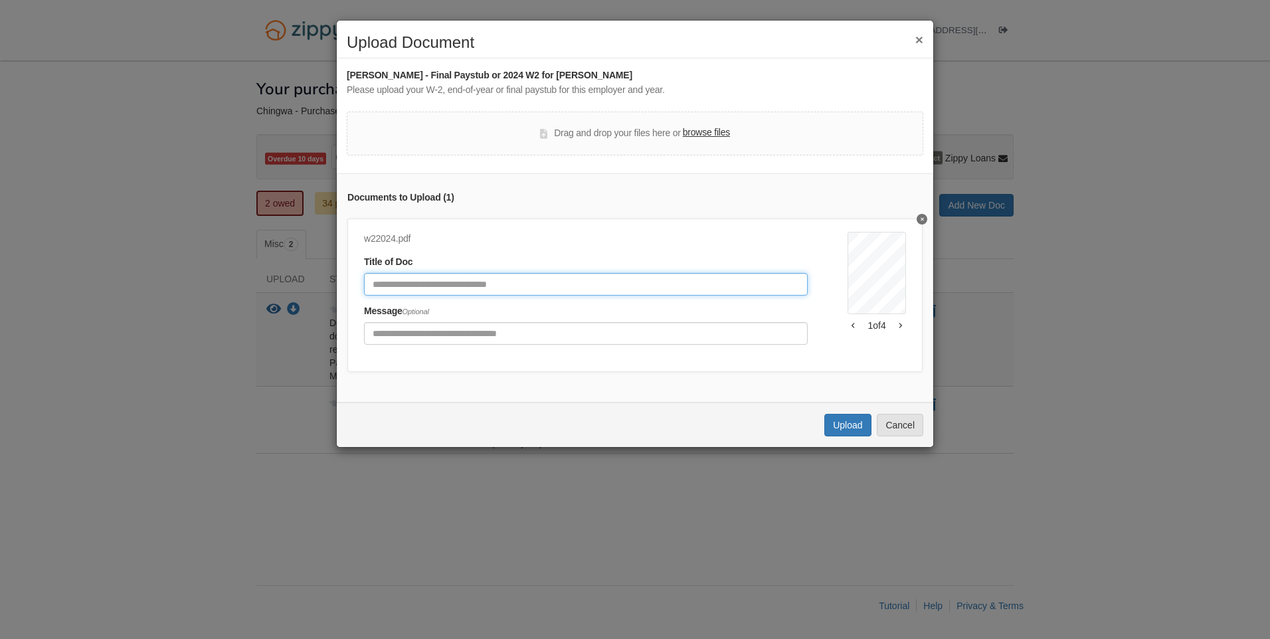
click at [621, 279] on input "Document Title" at bounding box center [586, 284] width 444 height 23
type input "****"
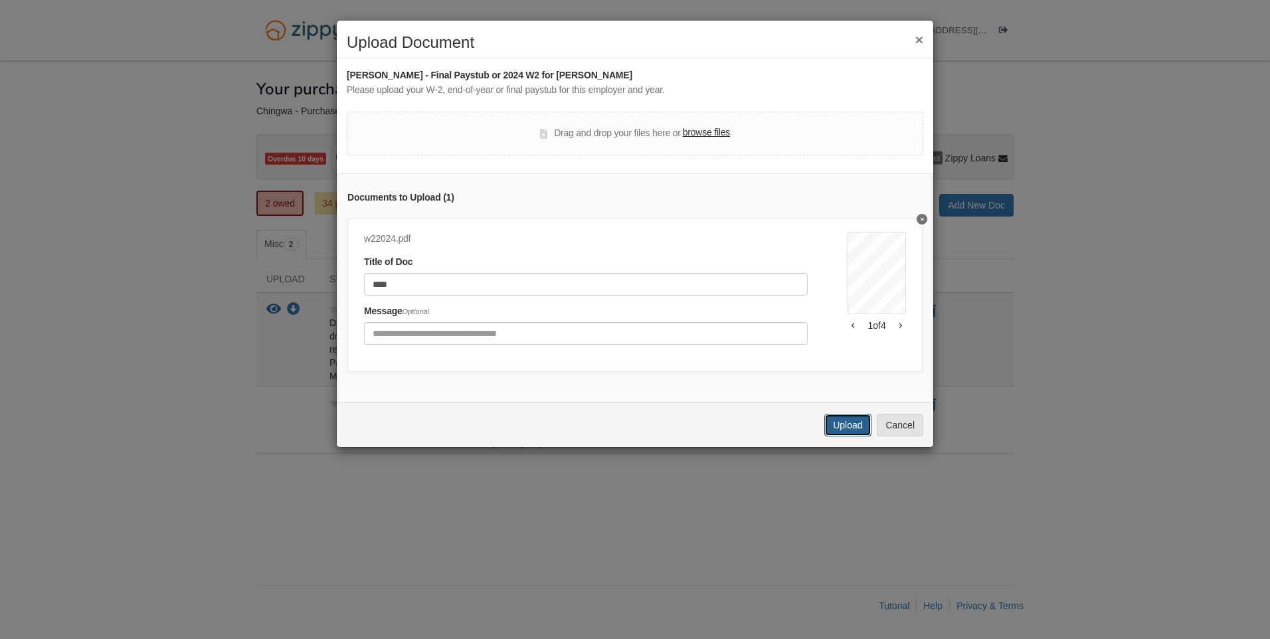
click at [841, 428] on button "Upload" at bounding box center [847, 425] width 46 height 23
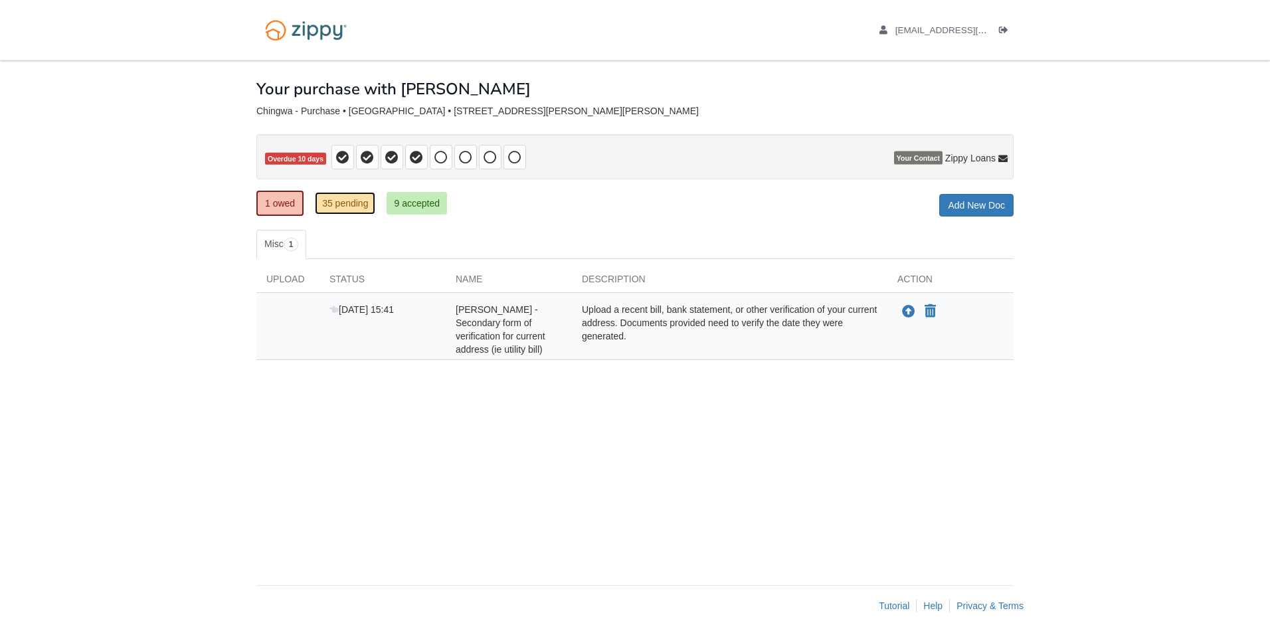
click at [367, 203] on link "35 pending" at bounding box center [345, 203] width 60 height 23
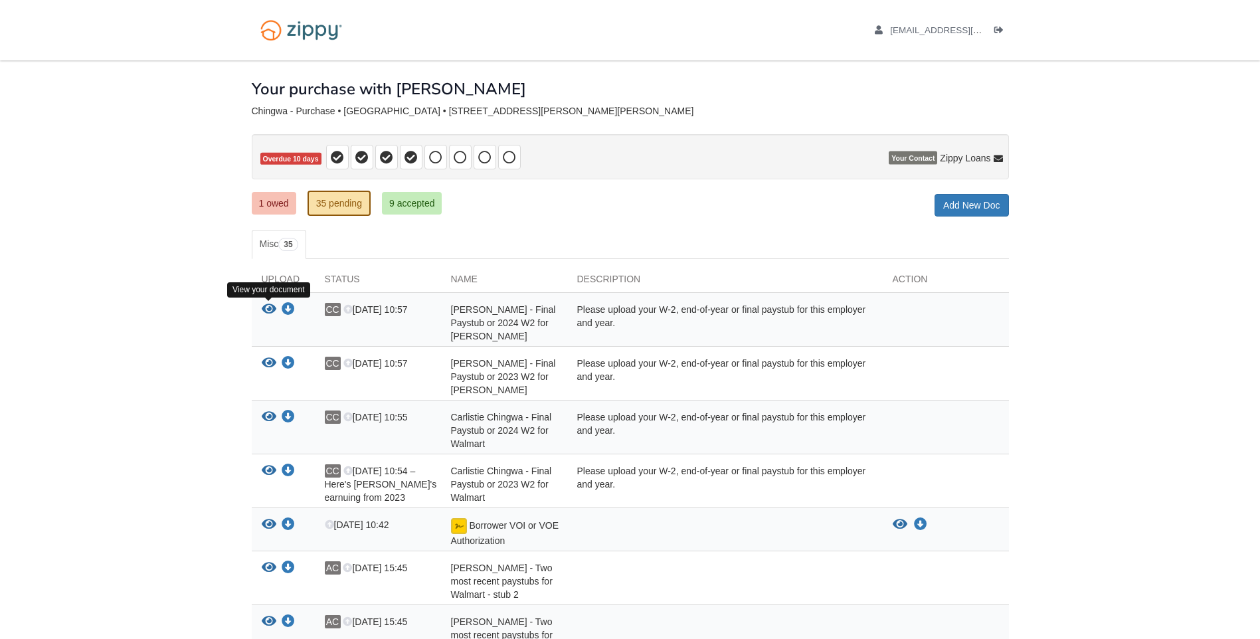
click at [265, 304] on icon "View Anakin Chingwa - Final Paystub or 2024 W2 for MCDONALD'S" at bounding box center [269, 309] width 15 height 13
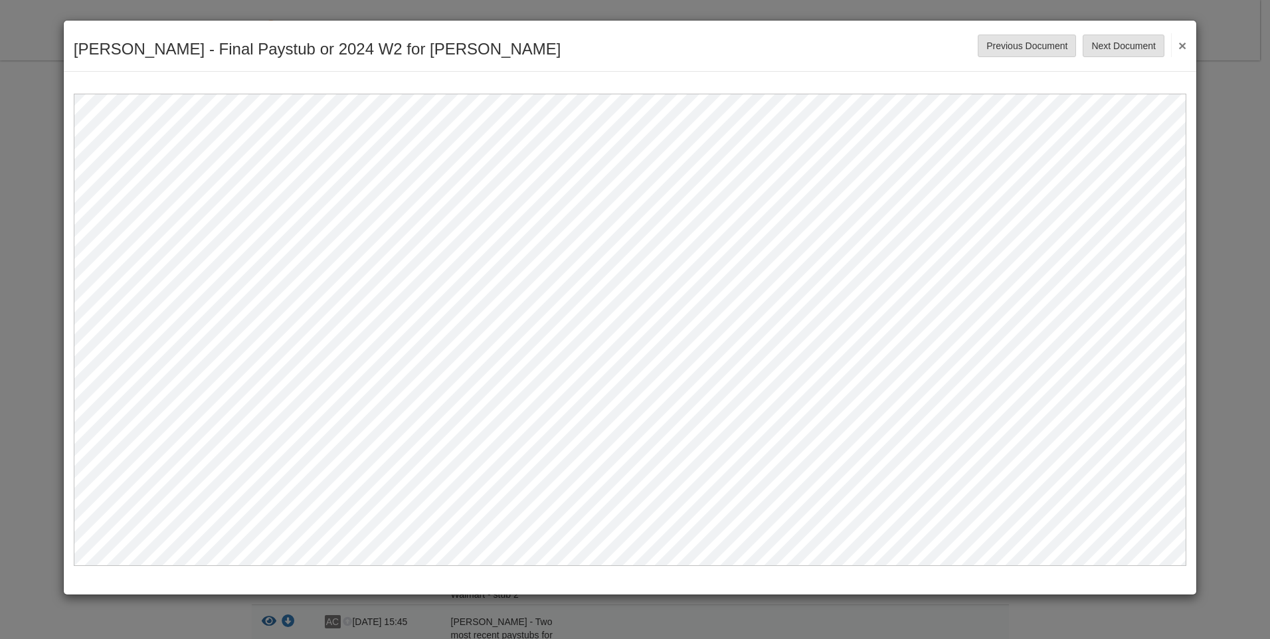
click at [1179, 45] on button "×" at bounding box center [1178, 45] width 15 height 24
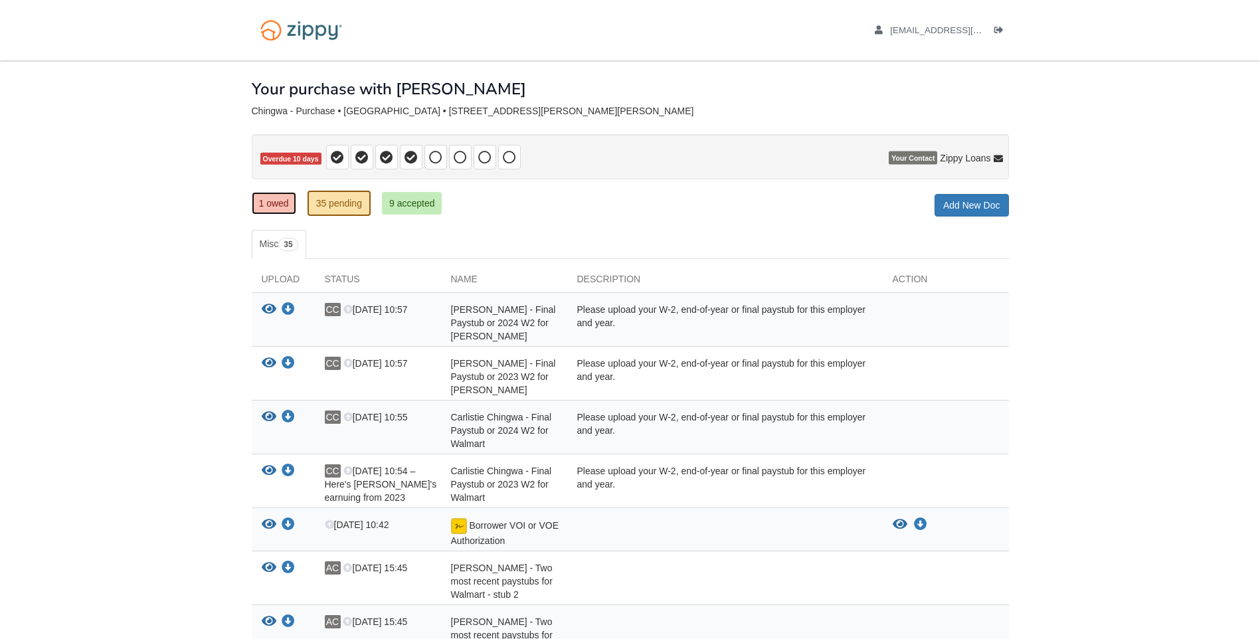
click at [278, 200] on link "1 owed" at bounding box center [274, 203] width 44 height 23
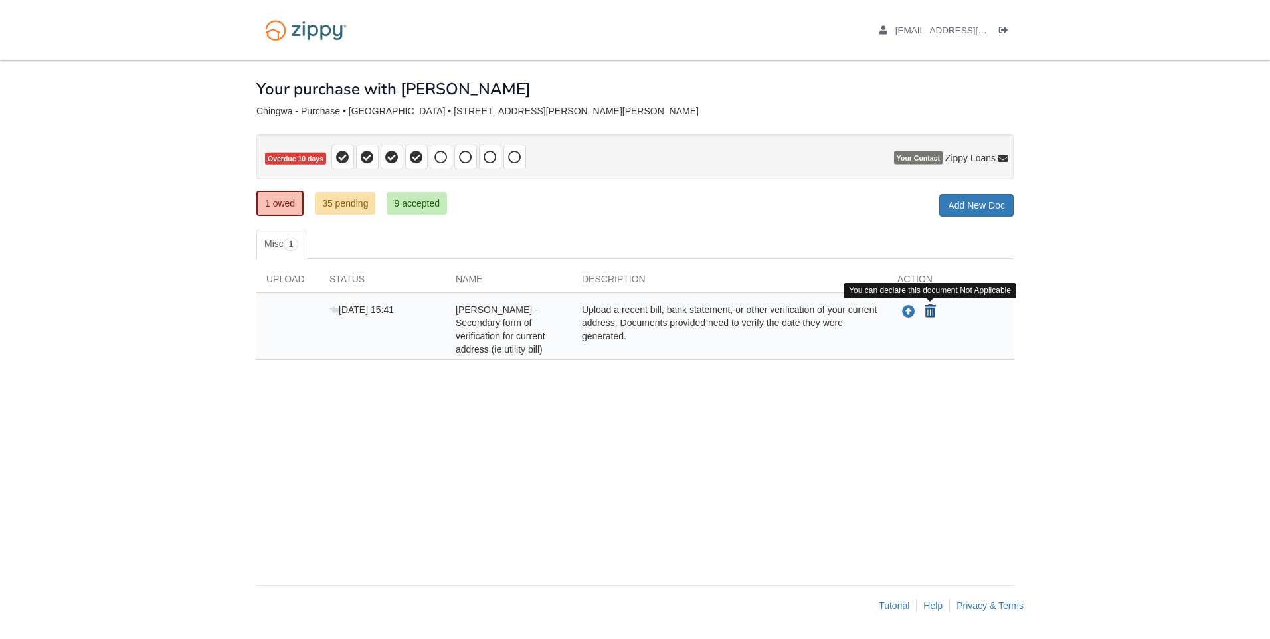
click at [928, 312] on icon "Declare Carlistie Chingwa - Secondary form of verification for current address …" at bounding box center [930, 311] width 11 height 13
type input "**********"
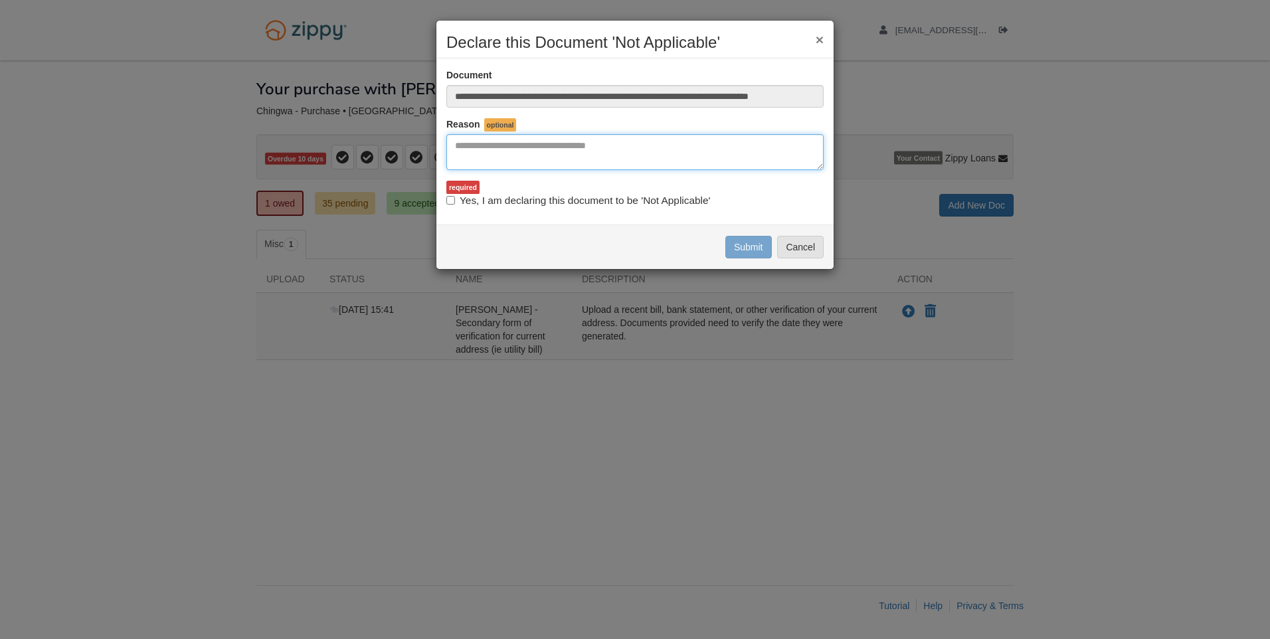
click at [700, 146] on textarea "Reasons Why" at bounding box center [634, 152] width 377 height 36
type textarea "**********"
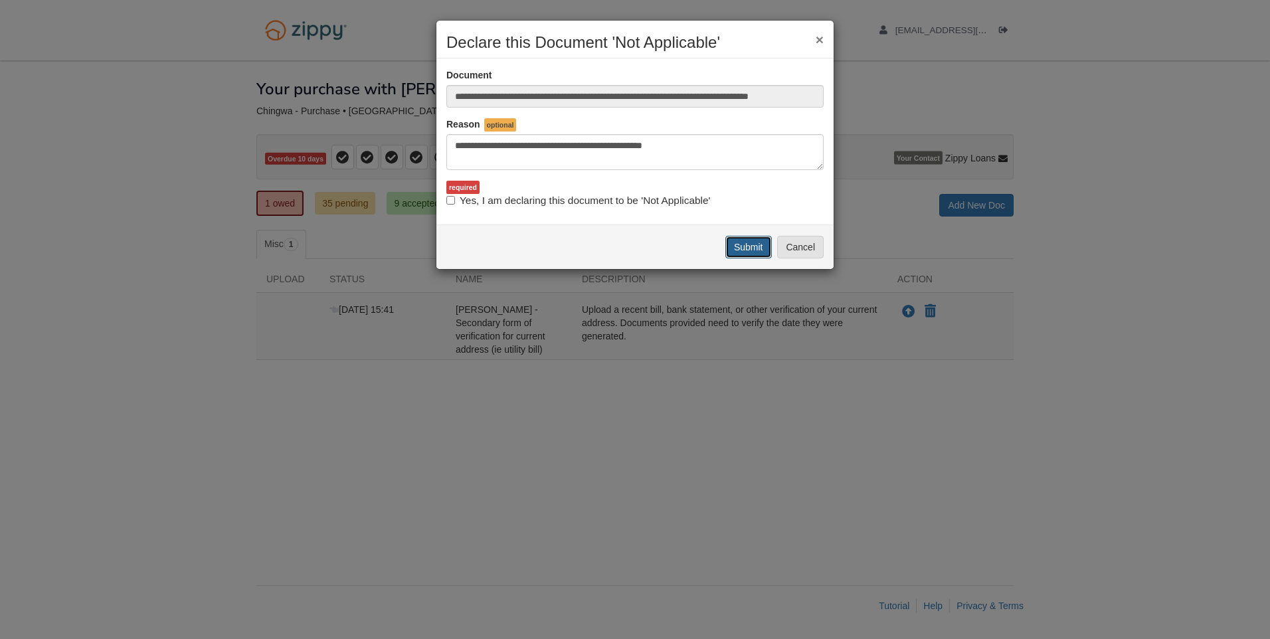
click at [758, 250] on button "Submit" at bounding box center [748, 247] width 46 height 23
